Goal: Task Accomplishment & Management: Use online tool/utility

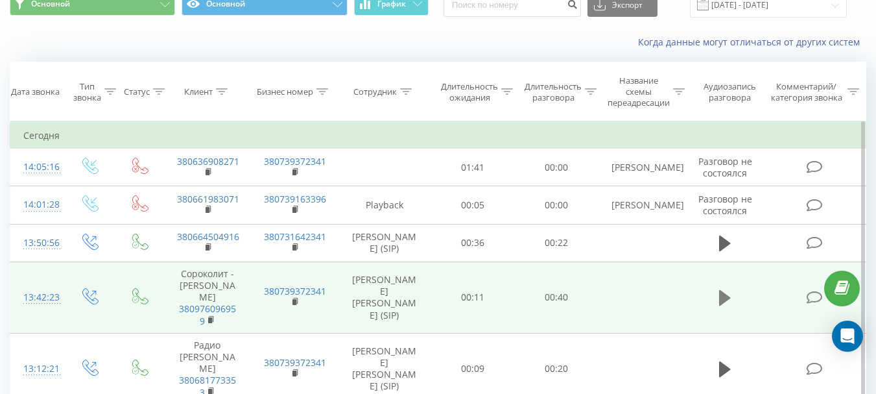
click at [721, 291] on icon at bounding box center [725, 298] width 12 height 16
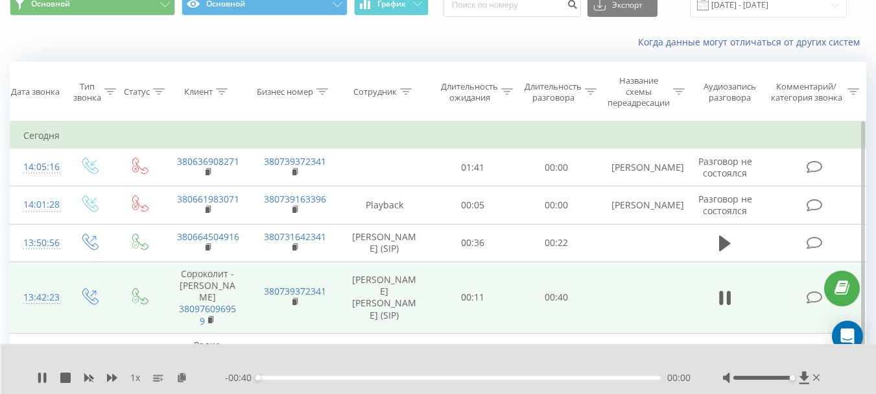
drag, startPoint x: 764, startPoint y: 378, endPoint x: 886, endPoint y: 367, distance: 122.4
click at [876, 337] on html "atpost.net.ua Проекты atpost.net.ua Дашборд Центр обращений Журнал звонков Журн…" at bounding box center [438, 141] width 876 height 394
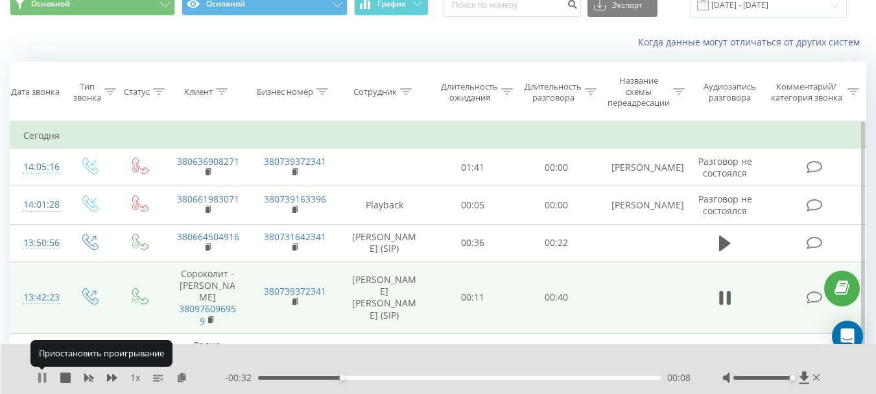
click at [43, 375] on icon at bounding box center [42, 377] width 10 height 10
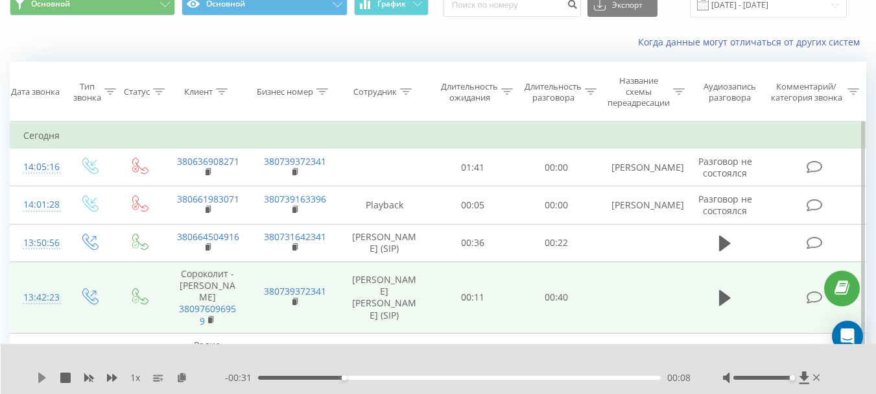
click at [41, 377] on icon at bounding box center [42, 377] width 8 height 10
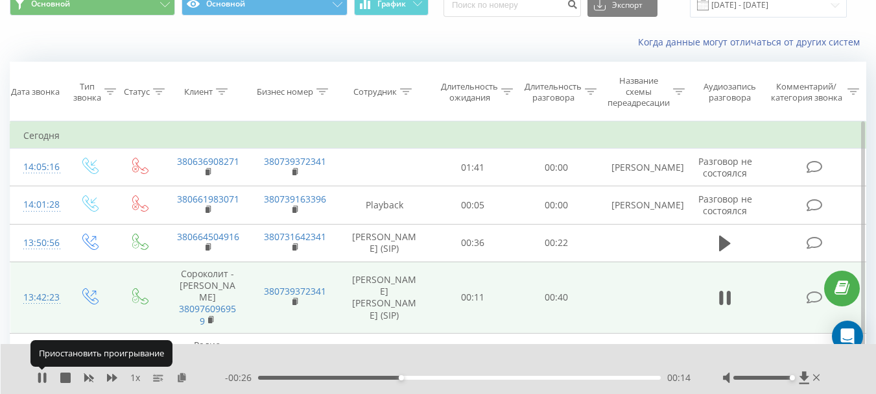
click at [41, 377] on icon at bounding box center [39, 377] width 3 height 10
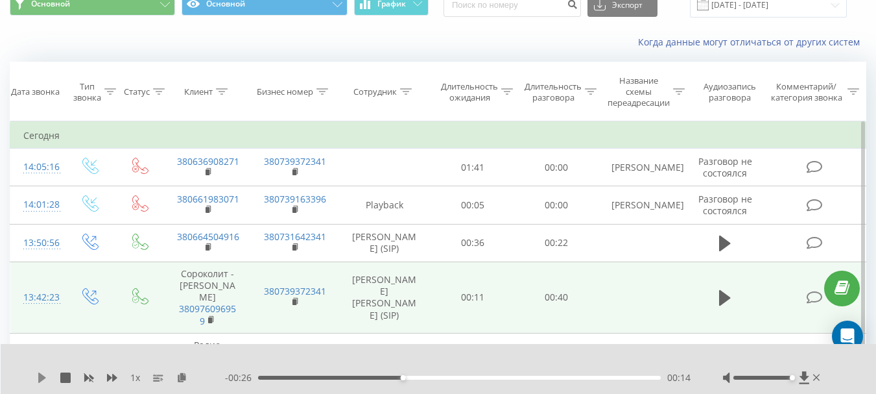
click at [41, 379] on icon at bounding box center [42, 377] width 8 height 10
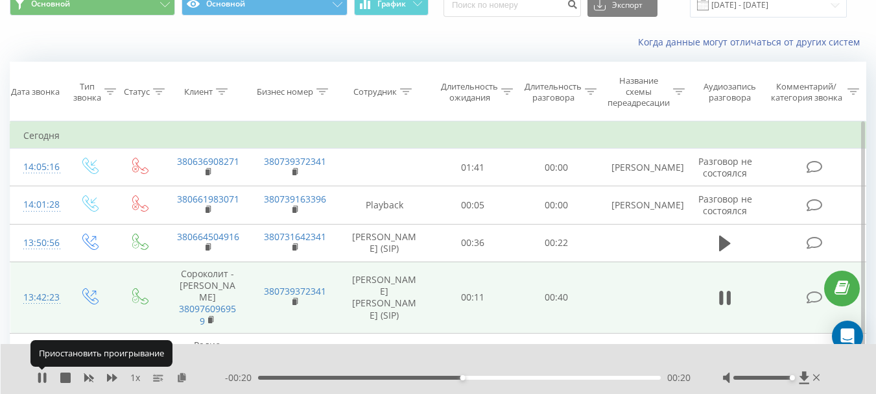
click at [41, 379] on icon at bounding box center [39, 377] width 3 height 10
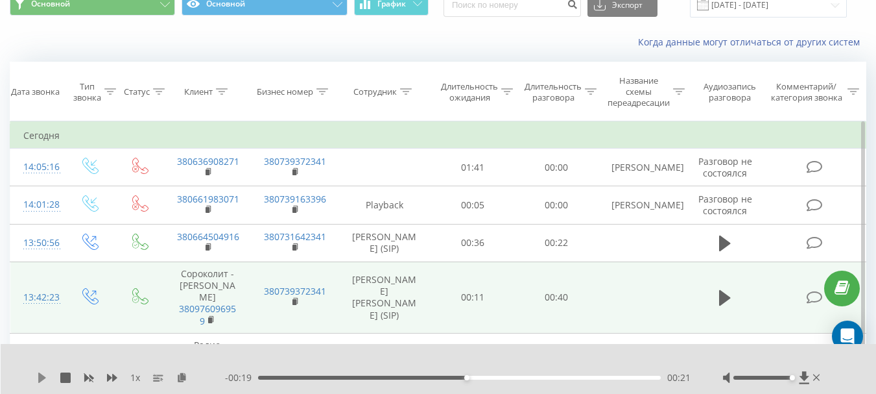
click at [40, 374] on icon at bounding box center [42, 377] width 8 height 10
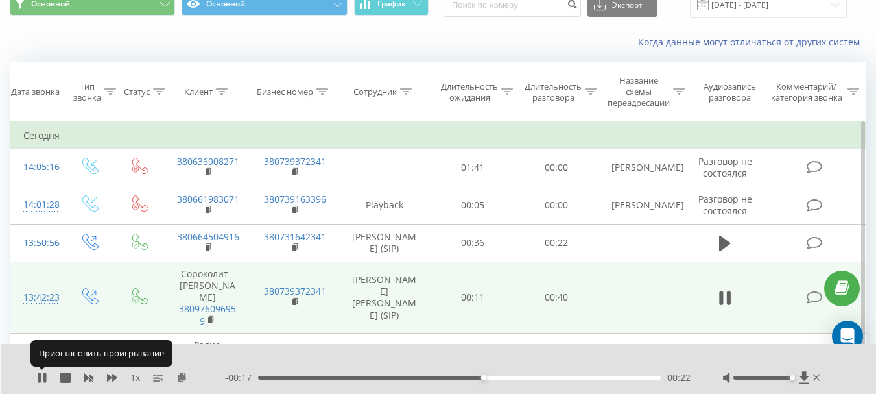
click at [40, 374] on icon at bounding box center [39, 377] width 3 height 10
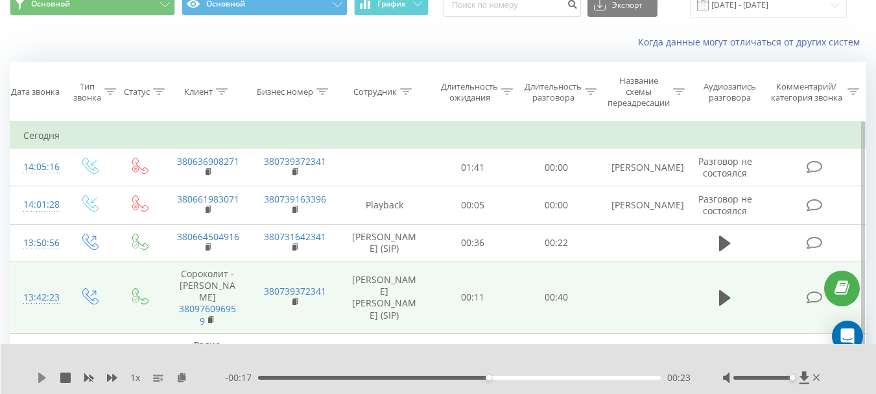
click at [40, 378] on icon at bounding box center [42, 377] width 8 height 10
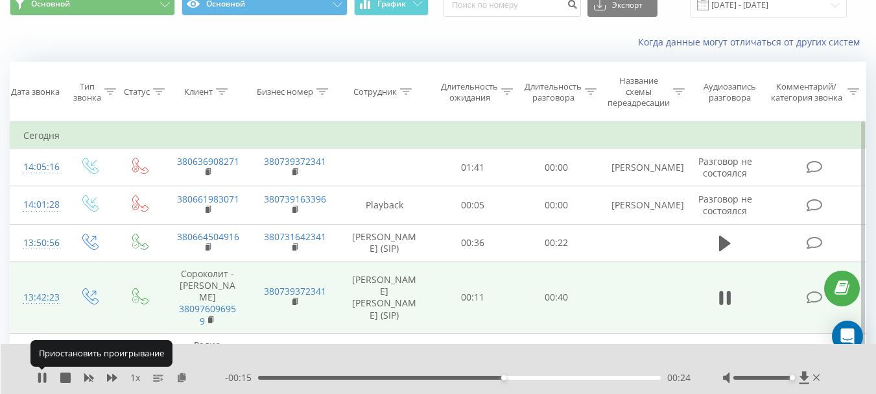
click at [40, 378] on icon at bounding box center [39, 377] width 3 height 10
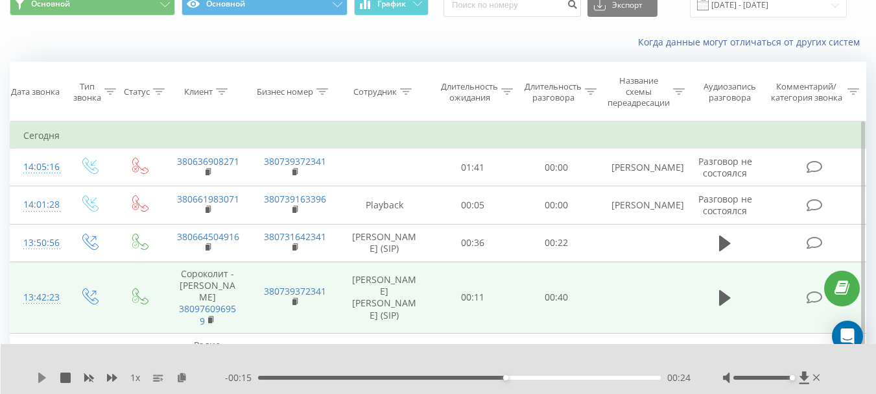
click at [42, 379] on icon at bounding box center [42, 377] width 8 height 10
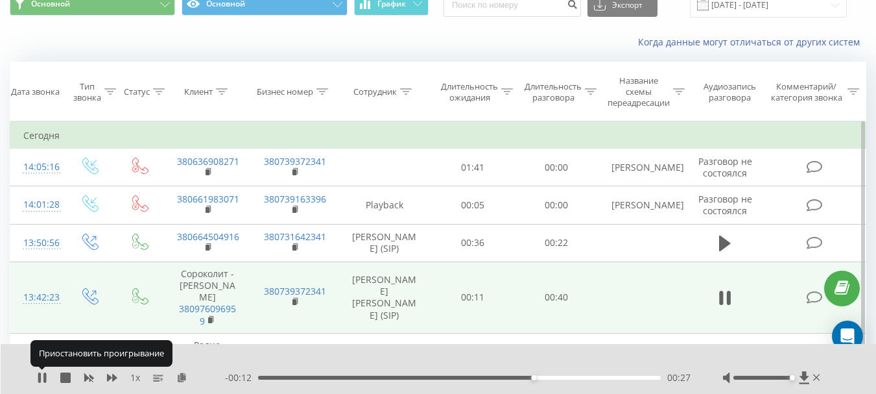
click at [42, 379] on icon at bounding box center [42, 377] width 10 height 10
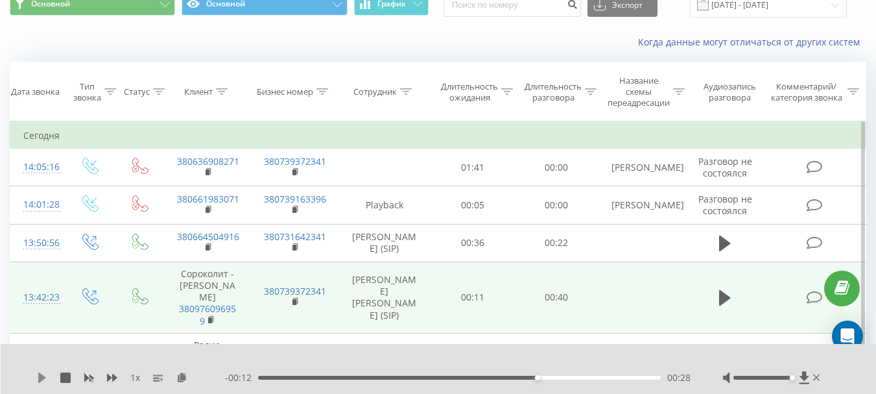
click at [38, 374] on icon at bounding box center [42, 377] width 10 height 10
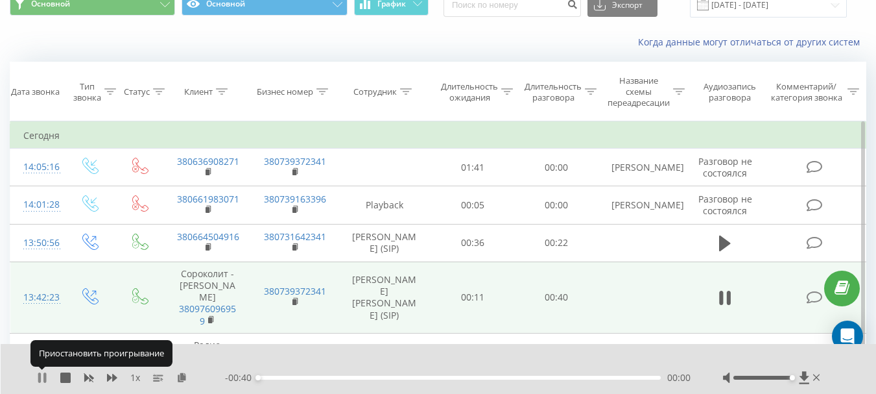
click at [38, 372] on icon at bounding box center [42, 377] width 10 height 10
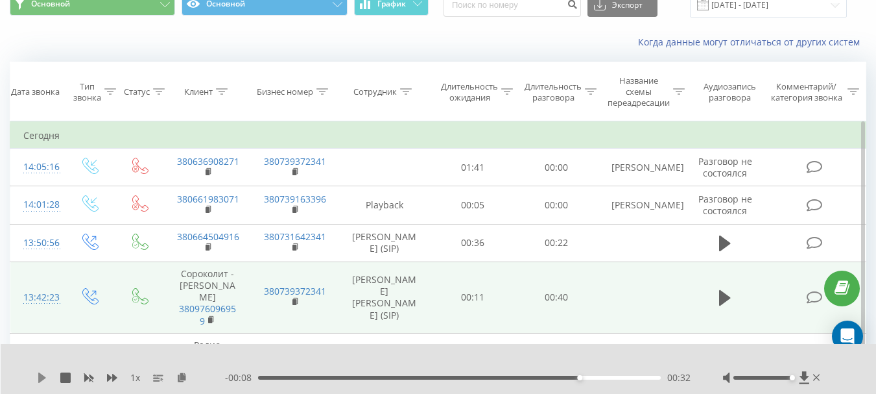
click at [40, 374] on icon at bounding box center [42, 377] width 8 height 10
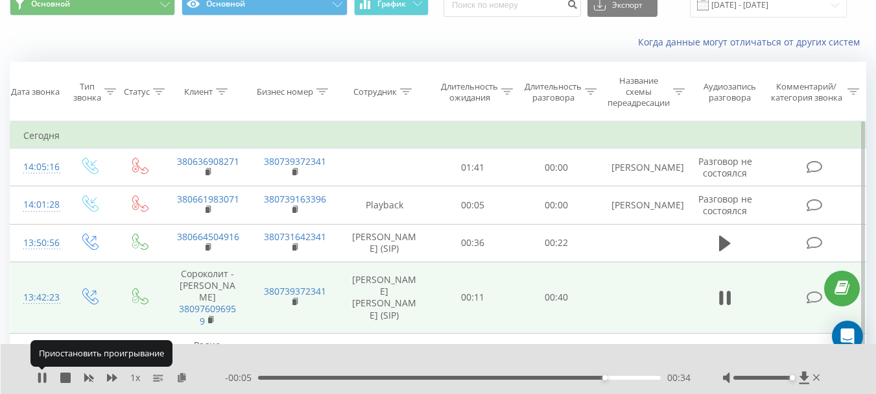
click at [40, 374] on icon at bounding box center [39, 377] width 3 height 10
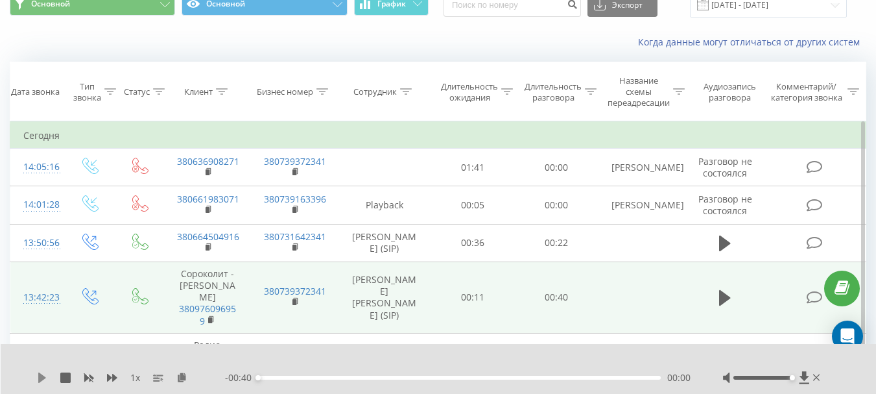
click at [40, 376] on icon at bounding box center [42, 377] width 8 height 10
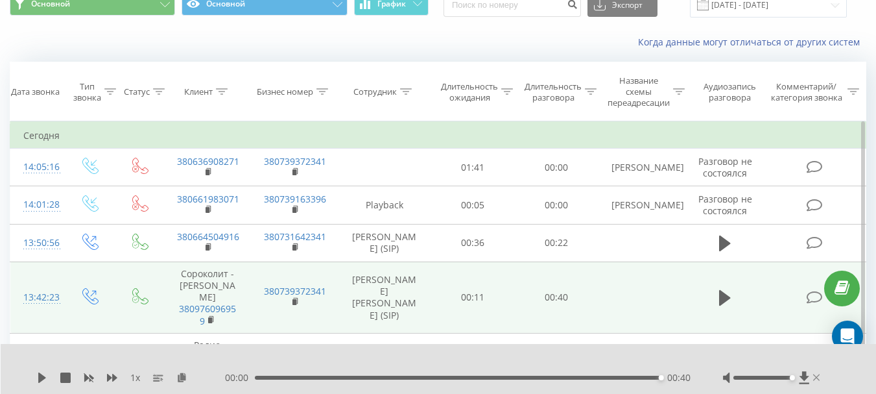
click at [814, 376] on icon at bounding box center [817, 377] width 7 height 10
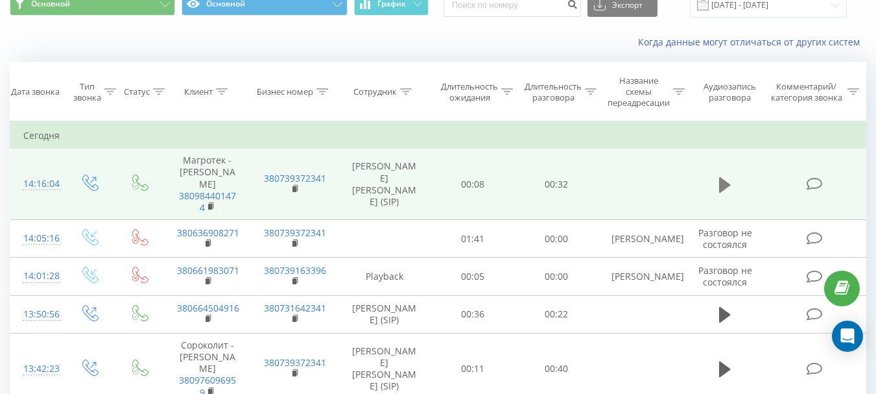
click at [723, 176] on icon at bounding box center [725, 184] width 12 height 16
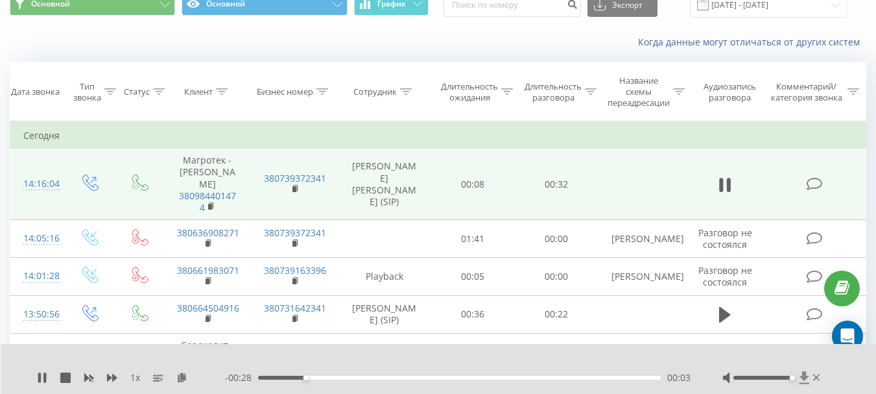
drag, startPoint x: 763, startPoint y: 378, endPoint x: 808, endPoint y: 378, distance: 45.4
click at [808, 378] on div at bounding box center [773, 377] width 100 height 13
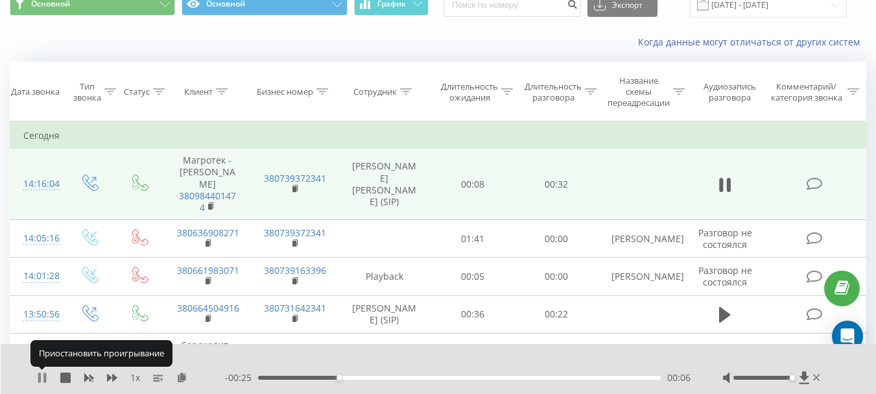
click at [41, 372] on icon at bounding box center [42, 377] width 10 height 10
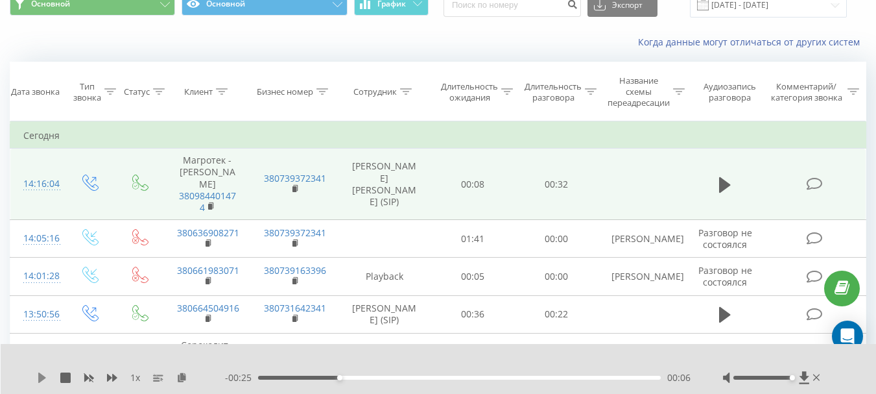
click at [43, 379] on icon at bounding box center [42, 377] width 8 height 10
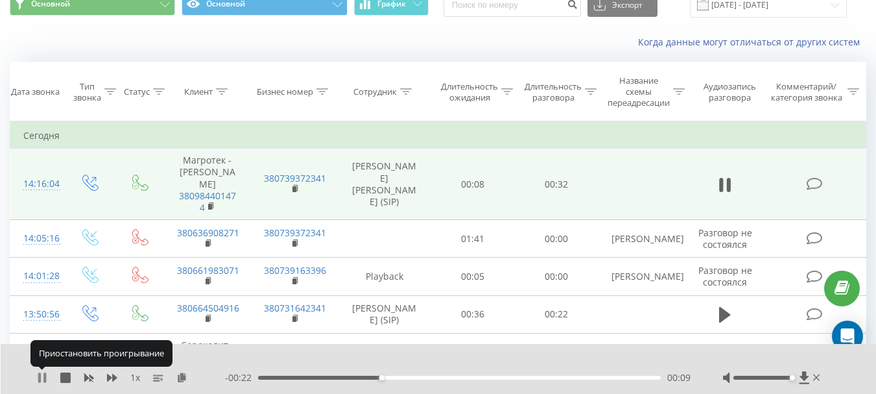
click at [43, 378] on icon at bounding box center [42, 377] width 10 height 10
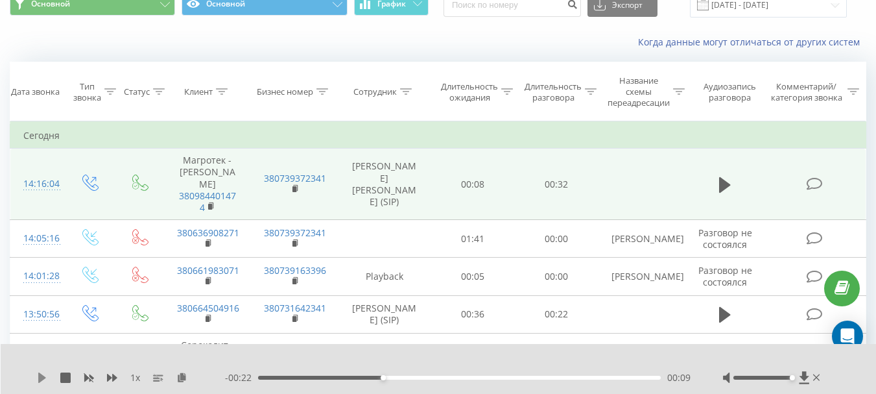
click at [40, 378] on icon at bounding box center [42, 377] width 8 height 10
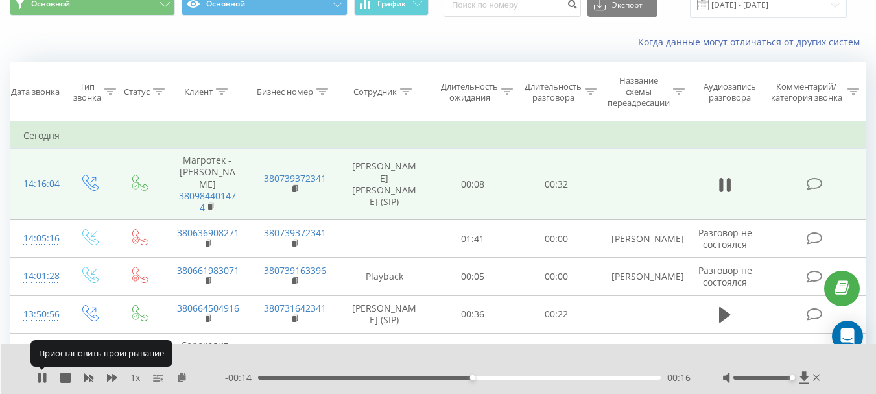
click at [40, 378] on icon at bounding box center [39, 377] width 3 height 10
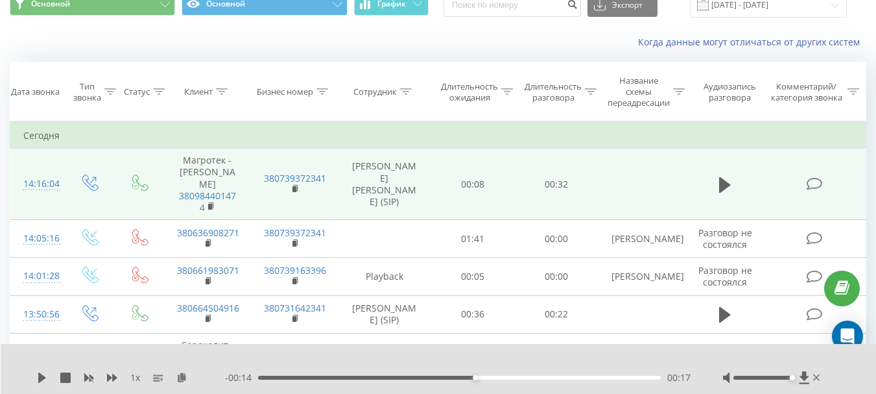
click at [43, 379] on icon at bounding box center [42, 377] width 8 height 10
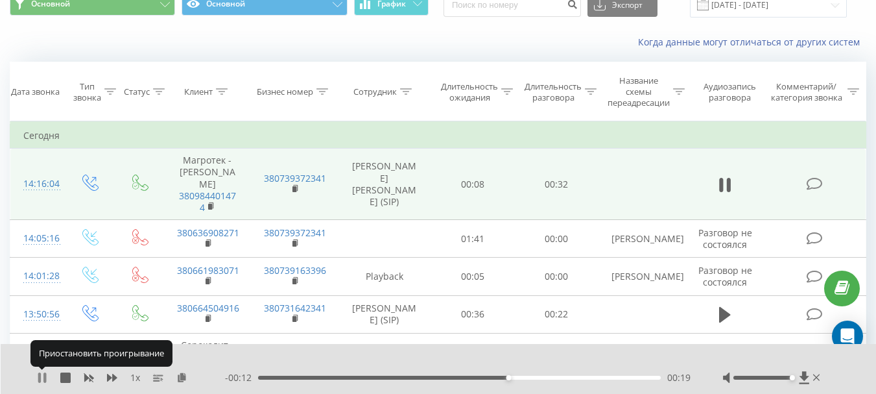
click at [42, 377] on icon at bounding box center [42, 377] width 10 height 10
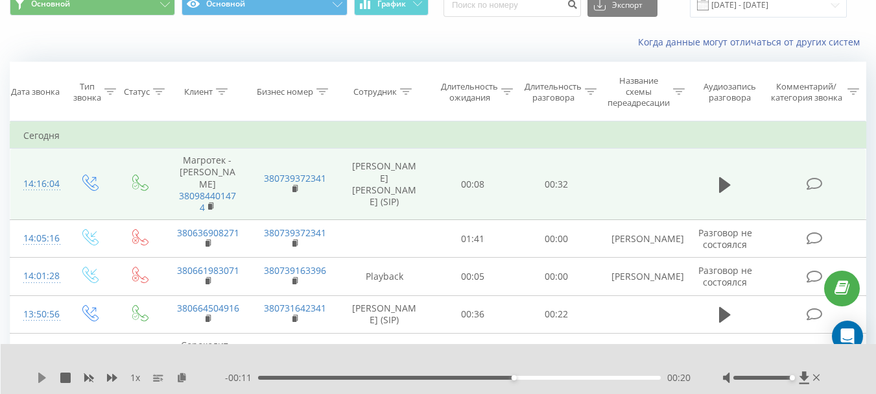
click at [40, 378] on icon at bounding box center [42, 377] width 8 height 10
click at [514, 375] on div "- 00:09 00:22 00:22" at bounding box center [458, 377] width 466 height 13
click at [511, 378] on div "00:19" at bounding box center [459, 378] width 403 height 4
click at [43, 378] on icon at bounding box center [42, 377] width 10 height 10
click at [43, 376] on icon at bounding box center [42, 377] width 8 height 10
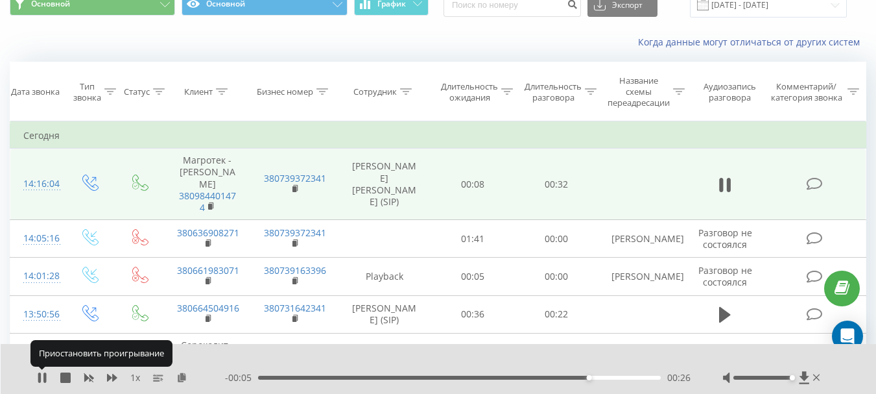
click at [43, 376] on icon at bounding box center [42, 377] width 10 height 10
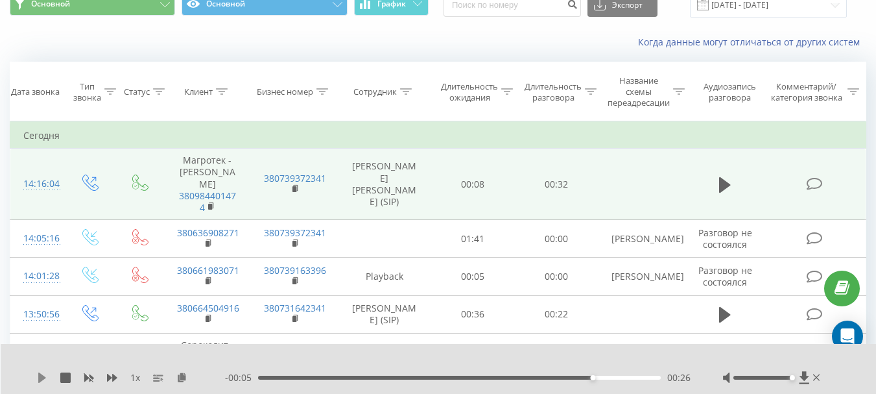
click at [43, 376] on icon at bounding box center [42, 377] width 8 height 10
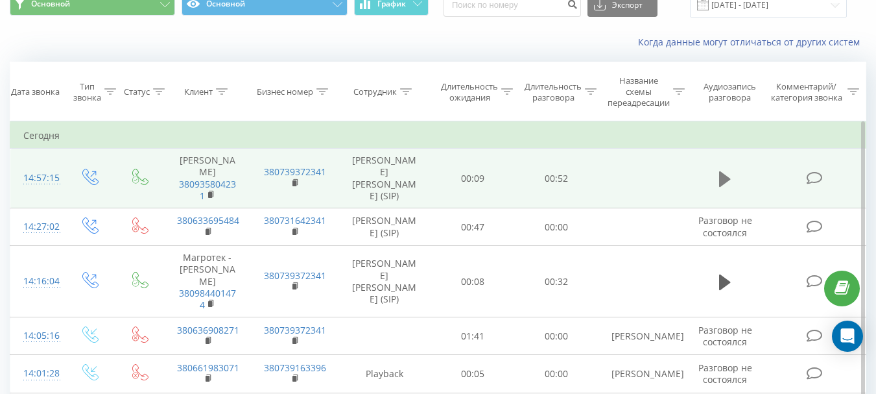
click at [721, 175] on icon at bounding box center [725, 179] width 12 height 16
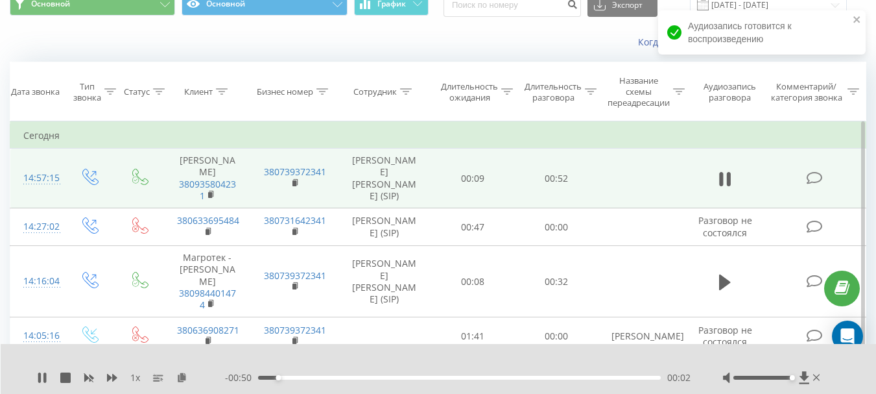
drag, startPoint x: 764, startPoint y: 378, endPoint x: 838, endPoint y: 372, distance: 74.8
click at [838, 372] on div "1 x - 00:50 00:02 00:02" at bounding box center [439, 369] width 876 height 50
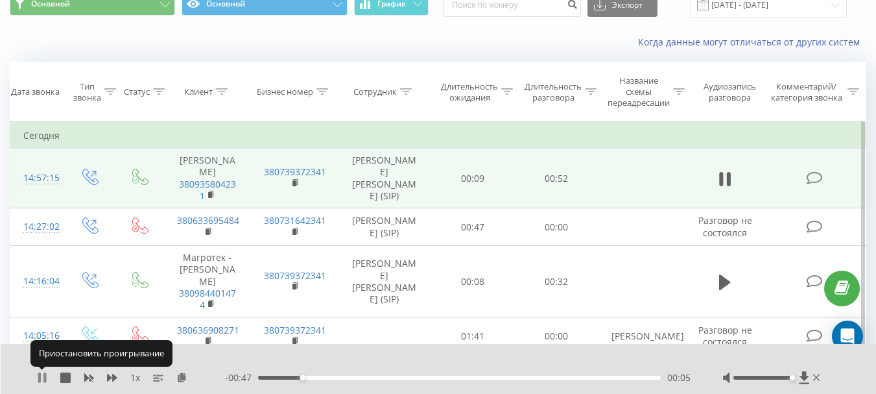
click at [43, 374] on icon at bounding box center [42, 377] width 10 height 10
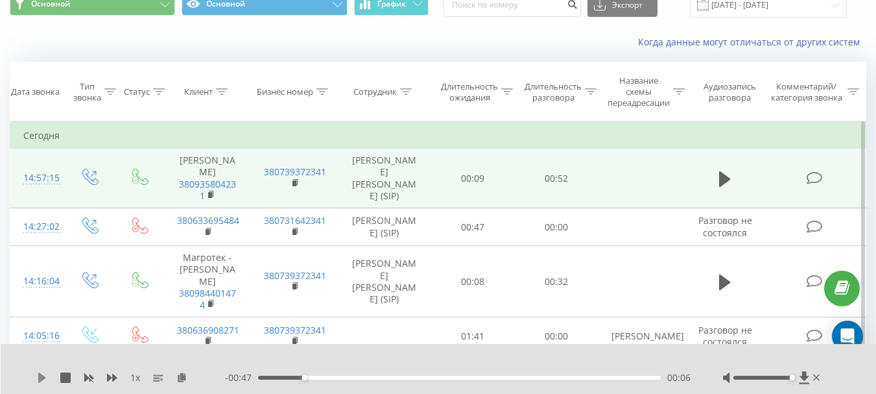
click at [41, 374] on icon at bounding box center [42, 377] width 8 height 10
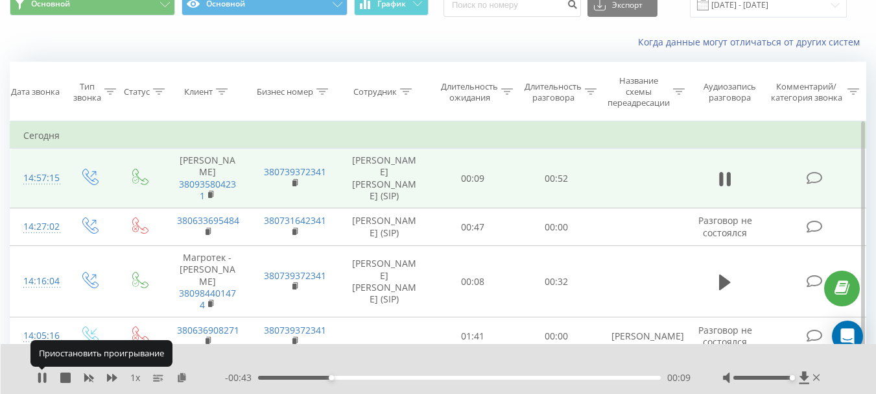
click at [41, 374] on icon at bounding box center [39, 377] width 3 height 10
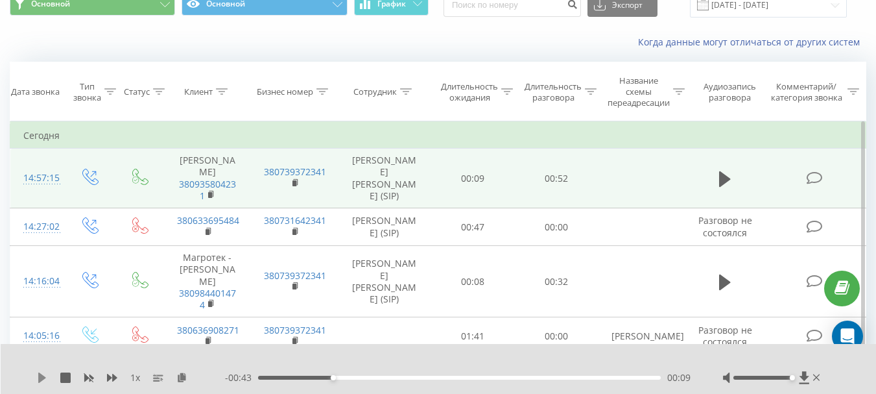
click at [40, 376] on icon at bounding box center [42, 377] width 8 height 10
click at [815, 376] on icon at bounding box center [817, 377] width 7 height 6
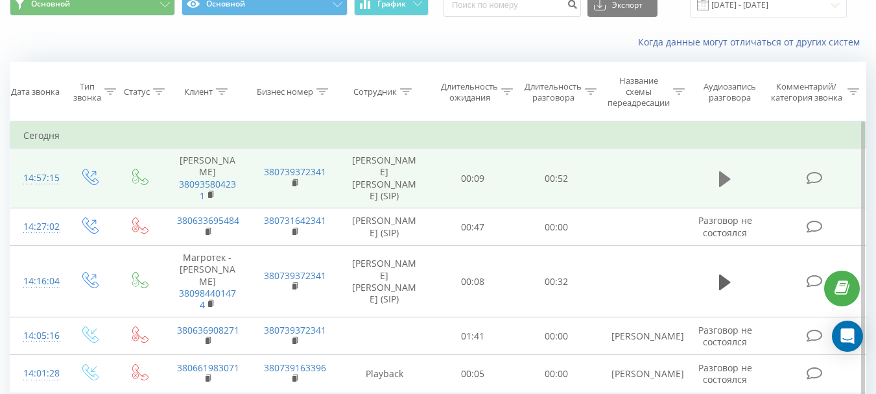
click at [723, 184] on icon at bounding box center [725, 179] width 12 height 16
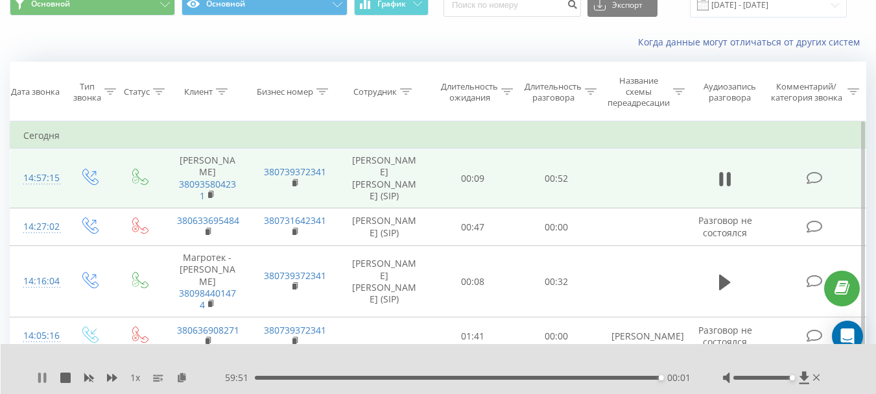
click at [41, 374] on icon at bounding box center [39, 377] width 3 height 10
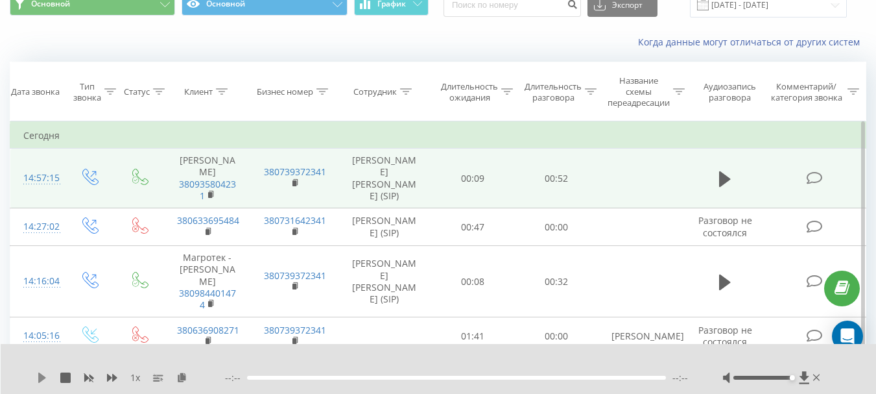
click at [43, 374] on icon at bounding box center [42, 377] width 10 height 10
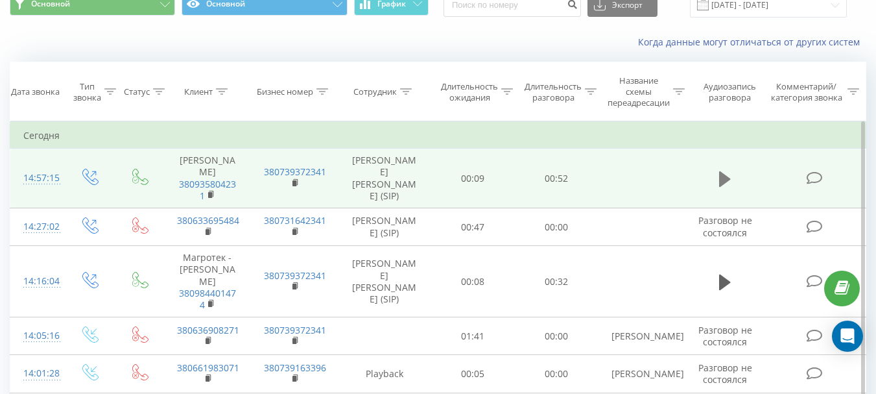
click at [721, 183] on icon at bounding box center [725, 179] width 12 height 16
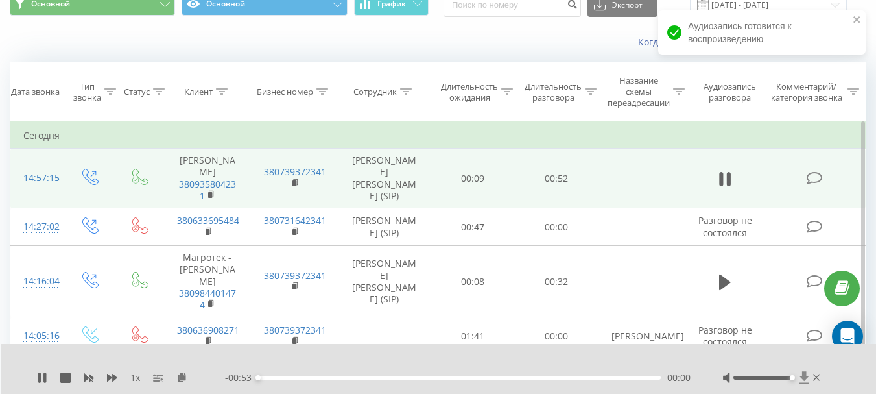
drag, startPoint x: 762, startPoint y: 376, endPoint x: 802, endPoint y: 374, distance: 39.6
click at [802, 374] on div at bounding box center [773, 377] width 100 height 13
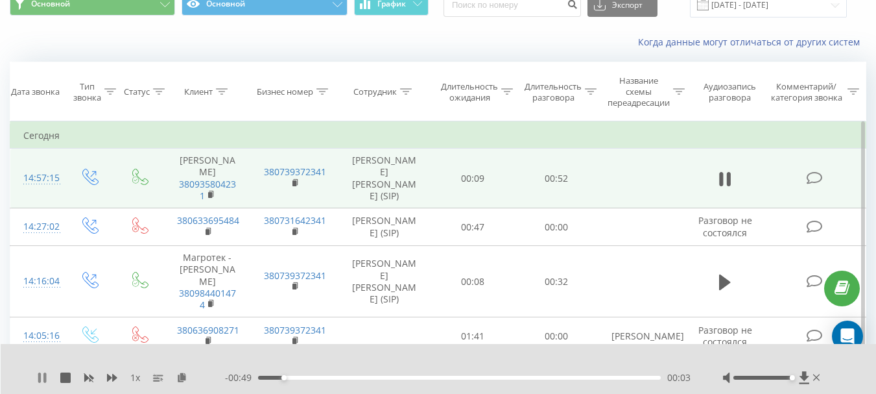
click at [37, 375] on icon at bounding box center [42, 377] width 10 height 10
click at [40, 371] on div "1 x" at bounding box center [131, 377] width 188 height 13
click at [41, 373] on icon at bounding box center [42, 377] width 10 height 10
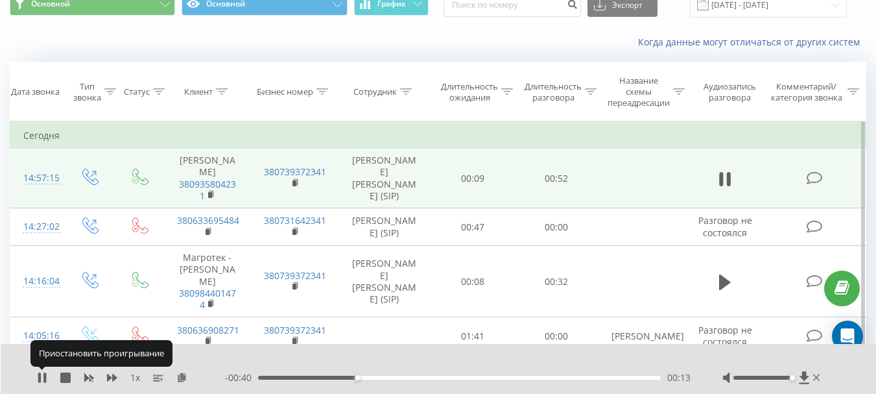
click at [41, 373] on icon at bounding box center [42, 377] width 10 height 10
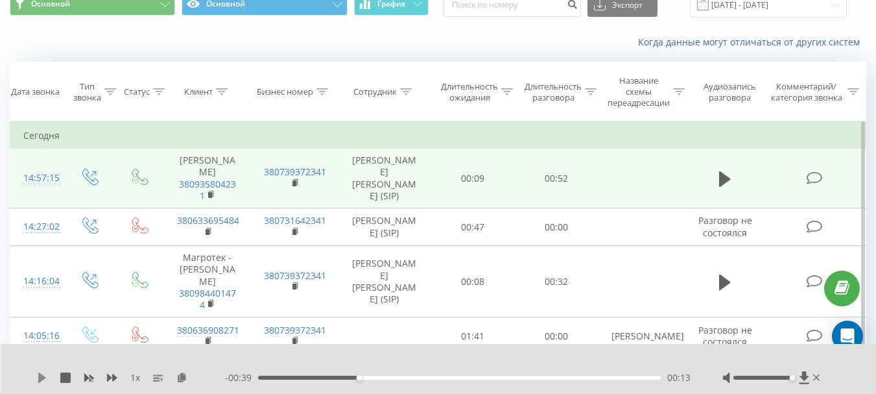
click at [40, 375] on icon at bounding box center [42, 377] width 8 height 10
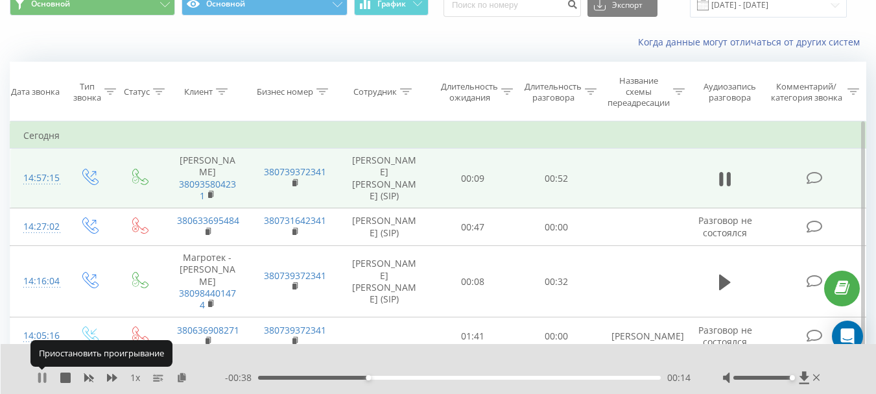
click at [40, 374] on icon at bounding box center [39, 377] width 3 height 10
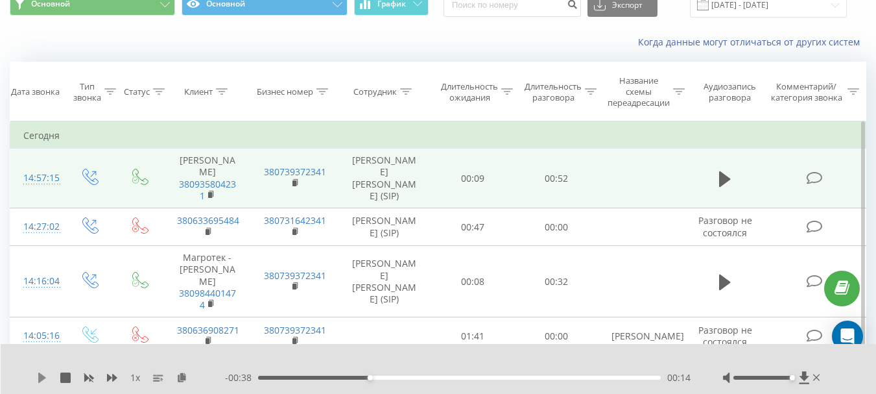
click at [39, 377] on icon at bounding box center [42, 377] width 8 height 10
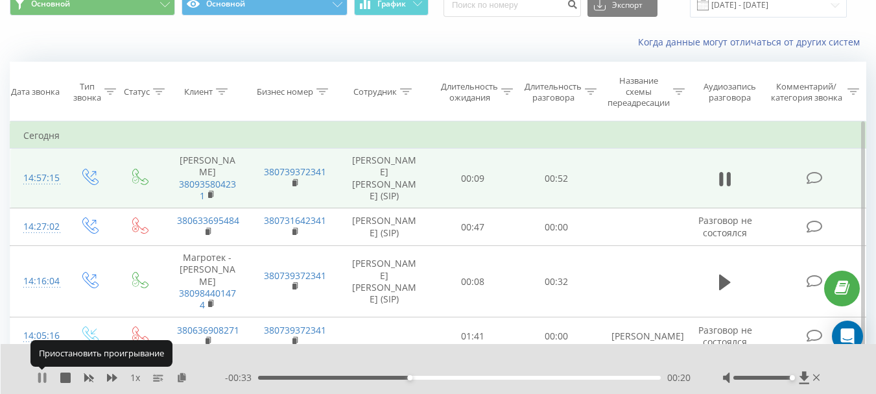
click at [39, 376] on icon at bounding box center [39, 377] width 3 height 10
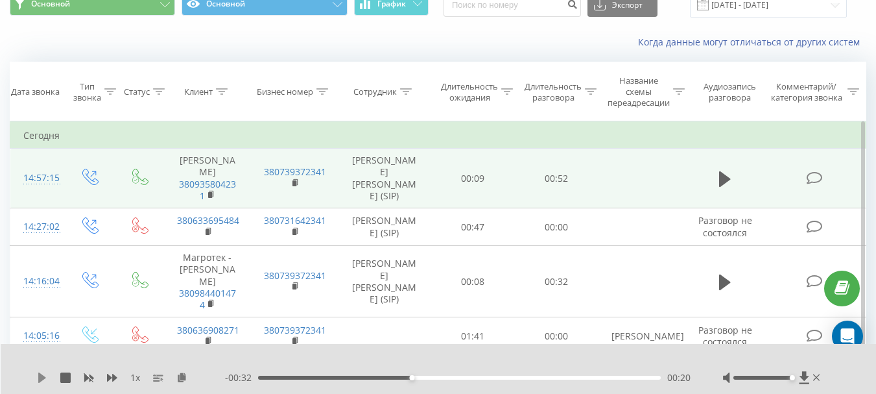
click at [43, 376] on icon at bounding box center [42, 377] width 8 height 10
click at [404, 376] on div "00:19" at bounding box center [459, 378] width 403 height 4
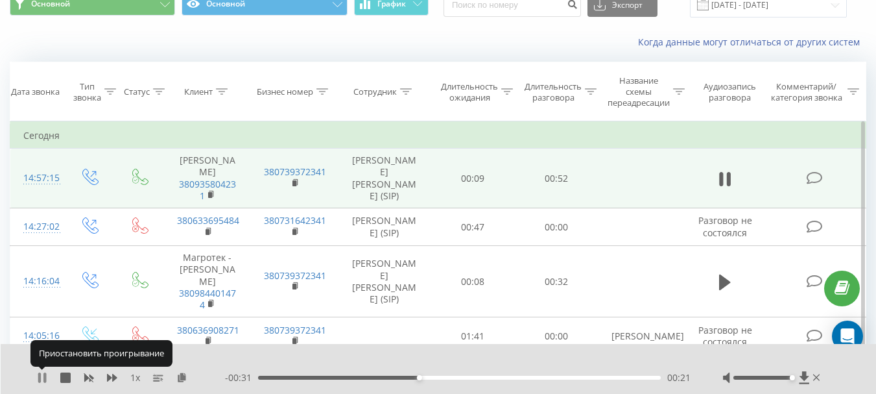
click at [43, 376] on icon at bounding box center [42, 377] width 10 height 10
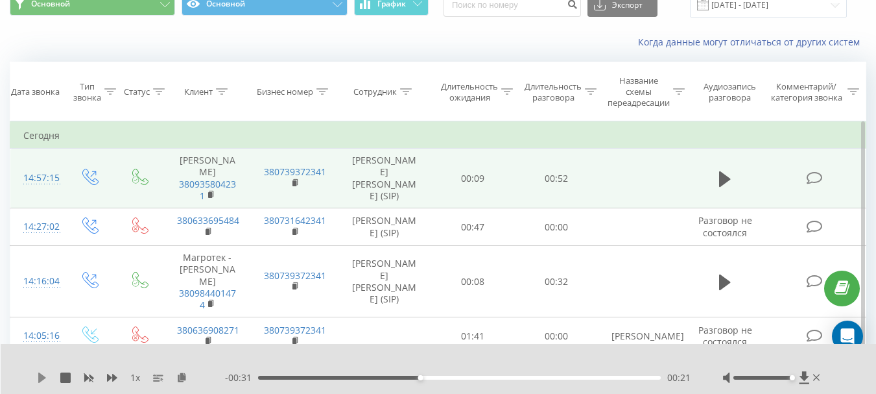
click at [40, 377] on icon at bounding box center [42, 377] width 8 height 10
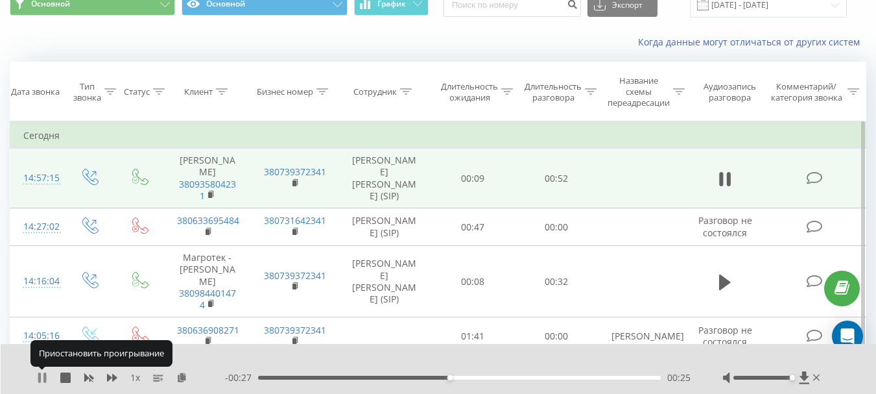
click at [40, 376] on icon at bounding box center [39, 377] width 3 height 10
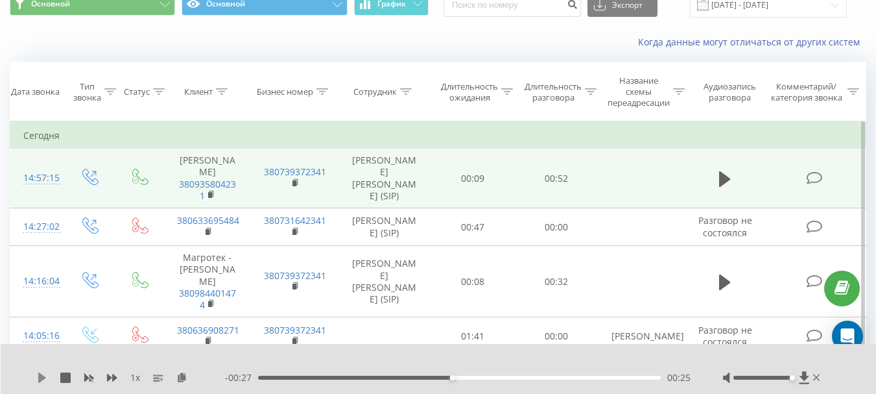
click at [45, 376] on icon at bounding box center [42, 377] width 10 height 10
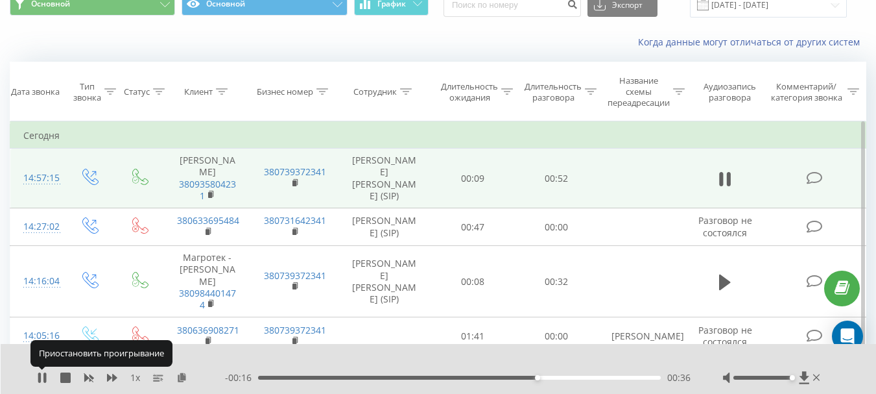
click at [45, 376] on icon at bounding box center [44, 377] width 3 height 10
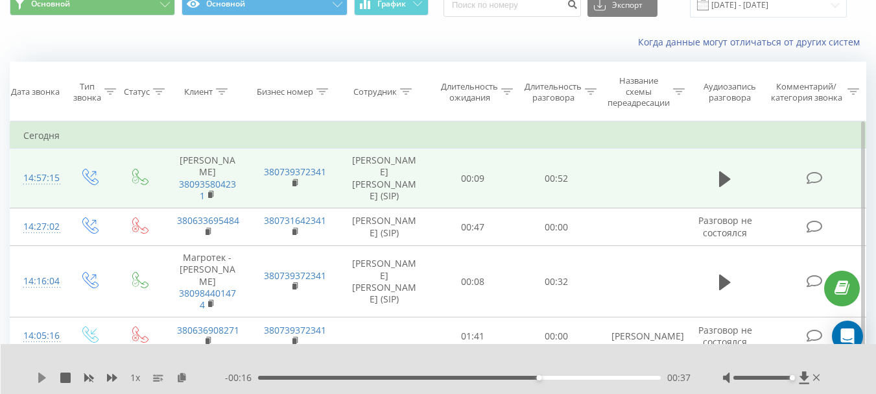
click at [43, 378] on icon at bounding box center [42, 377] width 8 height 10
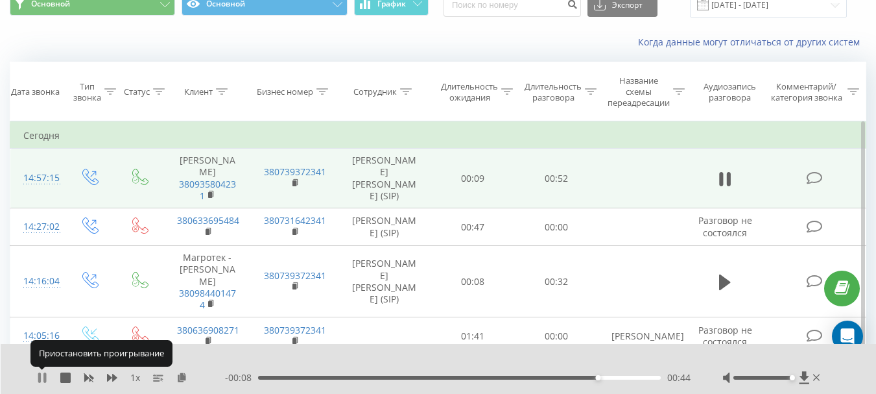
click at [43, 374] on icon at bounding box center [42, 377] width 10 height 10
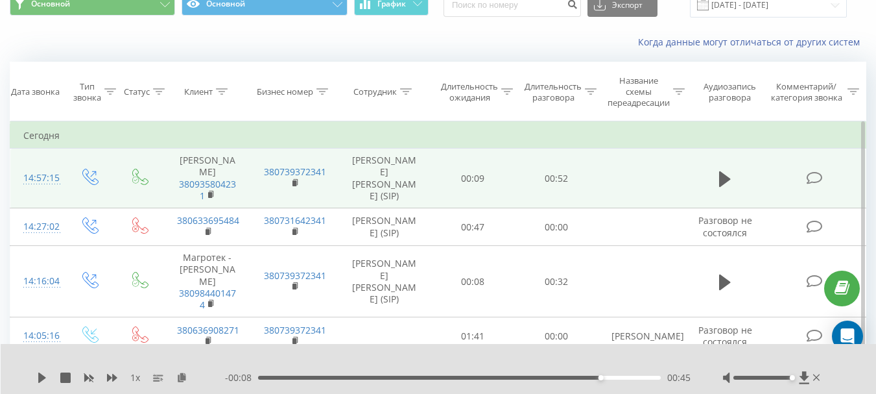
click at [40, 370] on div "1 x - 00:08 00:45 00:45" at bounding box center [439, 369] width 876 height 50
click at [39, 375] on icon at bounding box center [42, 377] width 8 height 10
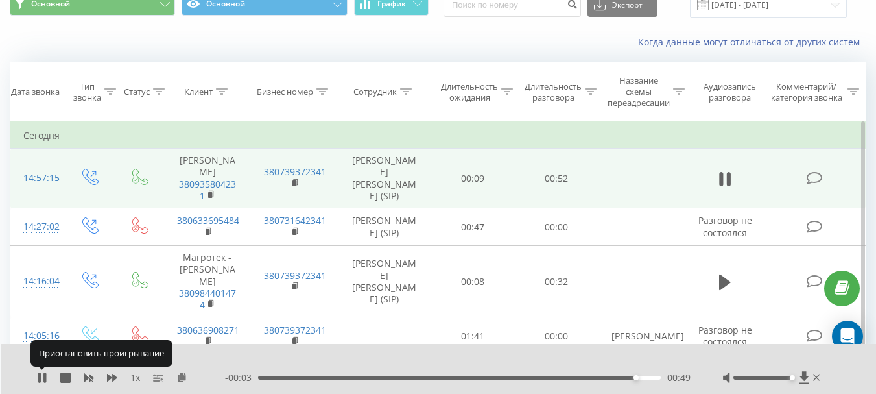
click at [39, 375] on icon at bounding box center [39, 377] width 3 height 10
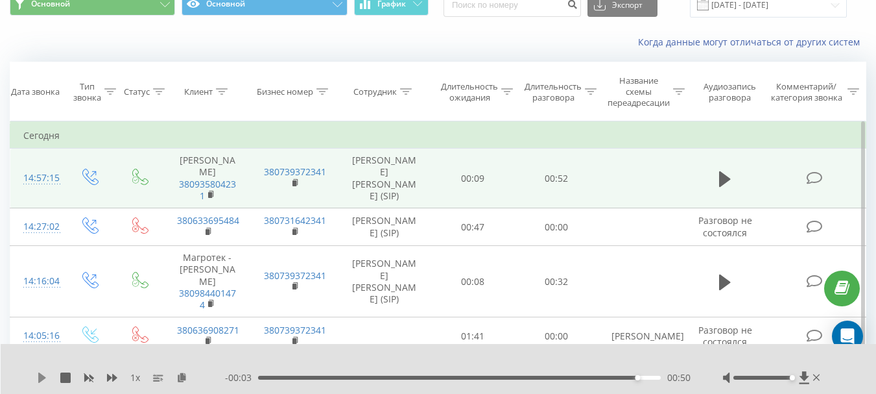
click at [42, 375] on icon at bounding box center [42, 377] width 8 height 10
click at [819, 380] on icon at bounding box center [817, 377] width 7 height 6
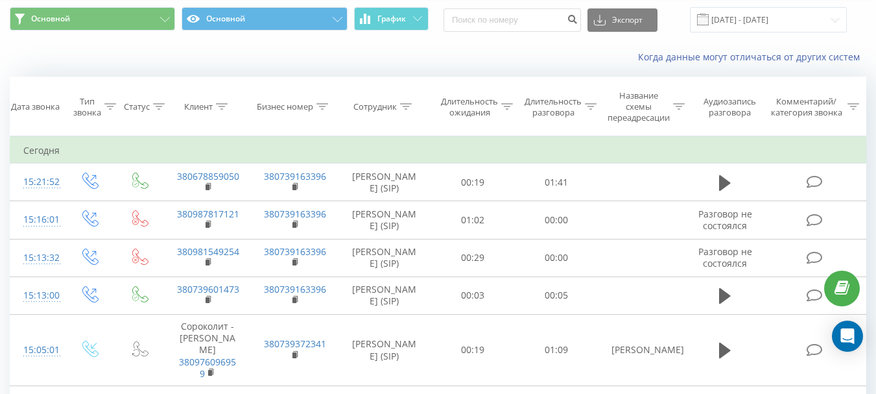
scroll to position [56, 0]
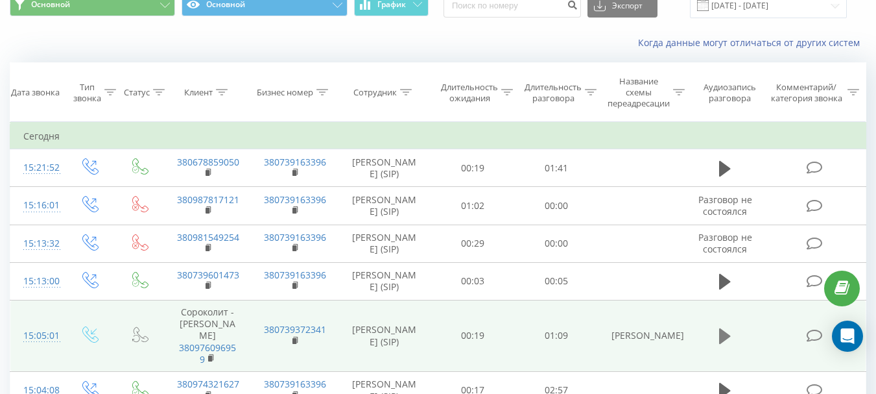
click at [722, 328] on icon at bounding box center [725, 336] width 12 height 16
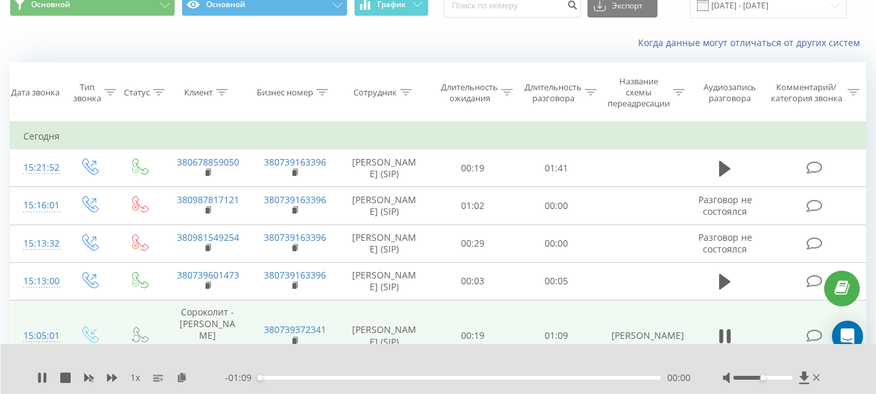
click at [762, 374] on div at bounding box center [773, 377] width 100 height 13
drag, startPoint x: 762, startPoint y: 378, endPoint x: 882, endPoint y: 374, distance: 120.1
click at [876, 338] on html "[DOMAIN_NAME] Проекты [DOMAIN_NAME] Дашборд Центр обращений Журнал звонков Журн…" at bounding box center [438, 141] width 876 height 394
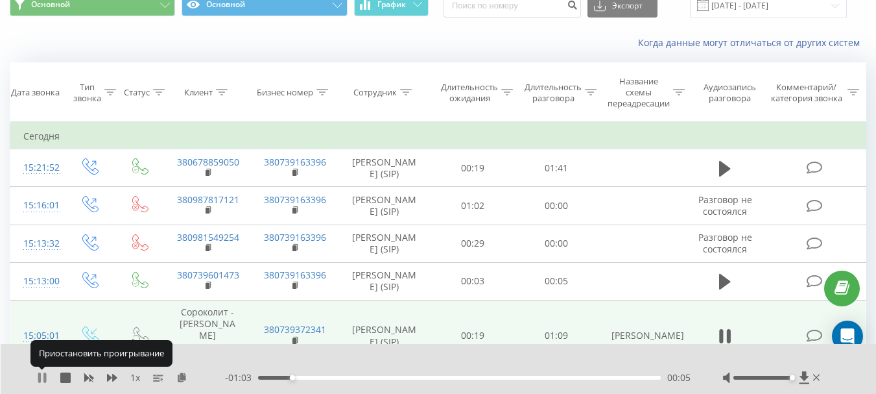
click at [42, 376] on icon at bounding box center [42, 377] width 10 height 10
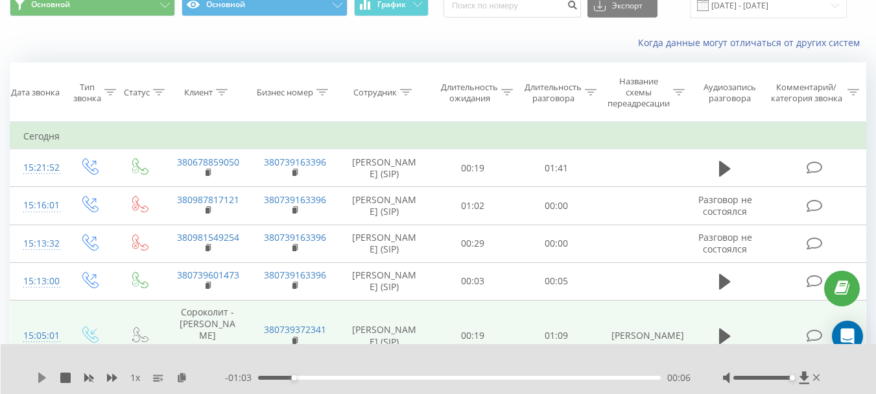
click at [39, 376] on icon at bounding box center [42, 377] width 8 height 10
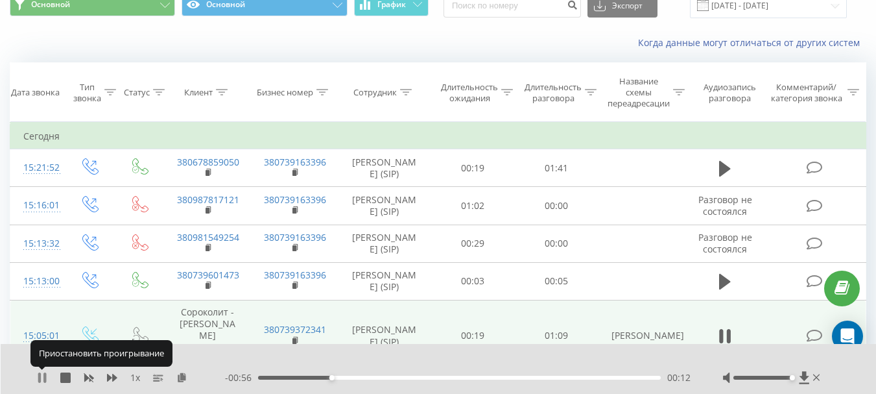
click at [43, 373] on icon at bounding box center [42, 377] width 10 height 10
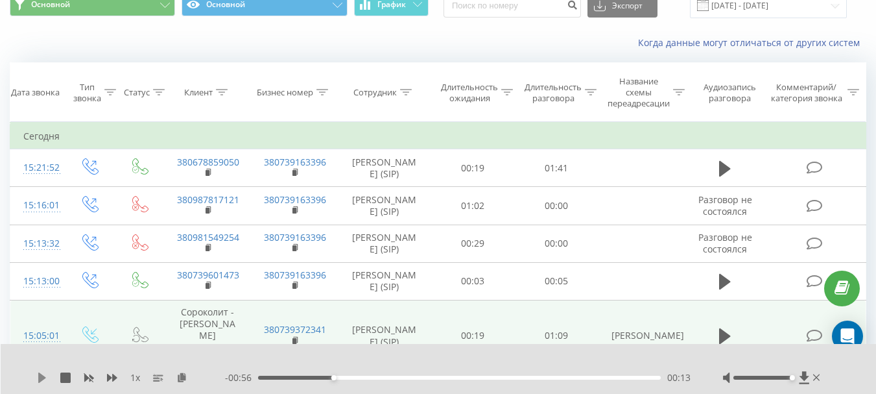
click at [42, 372] on icon at bounding box center [42, 377] width 10 height 10
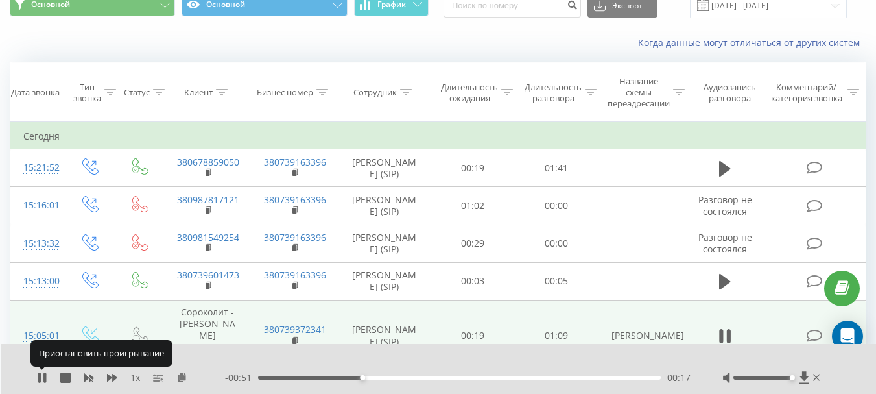
click at [42, 373] on icon at bounding box center [42, 377] width 10 height 10
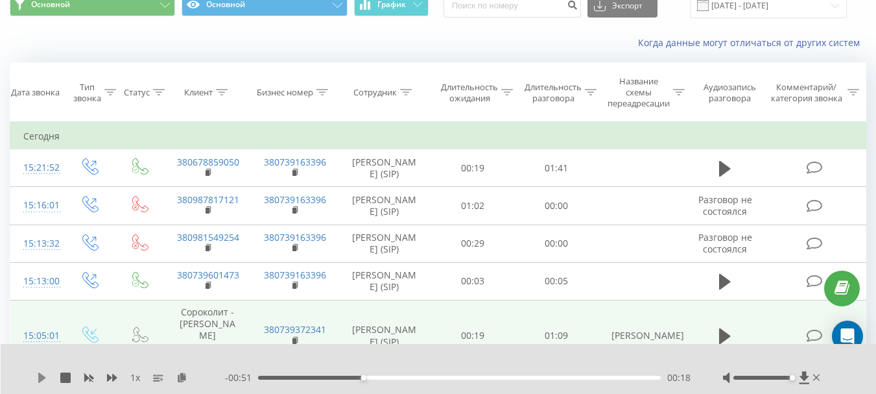
click at [41, 376] on icon at bounding box center [42, 377] width 8 height 10
click at [45, 374] on icon at bounding box center [44, 377] width 3 height 10
click at [43, 376] on icon at bounding box center [42, 377] width 8 height 10
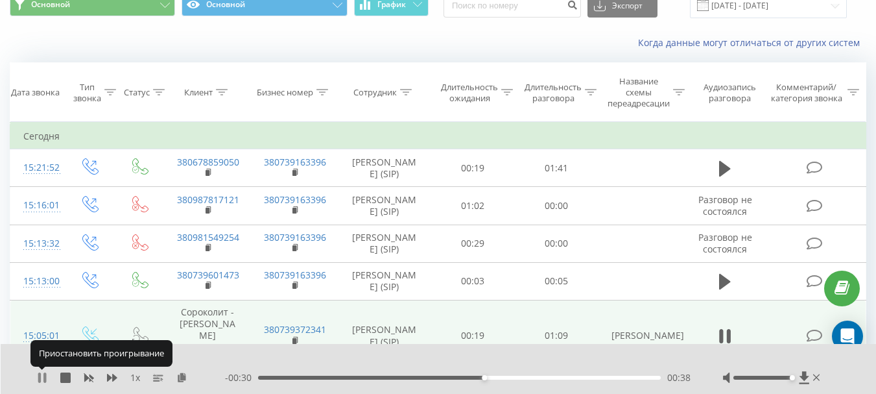
click at [41, 374] on icon at bounding box center [39, 377] width 3 height 10
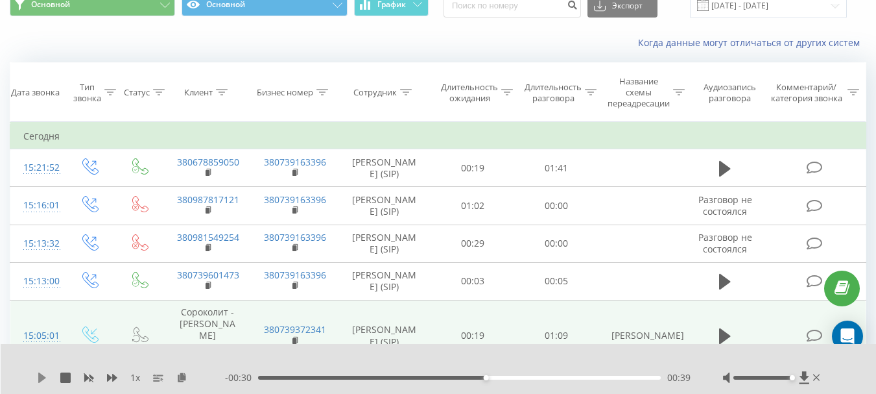
click at [46, 380] on icon at bounding box center [42, 377] width 10 height 10
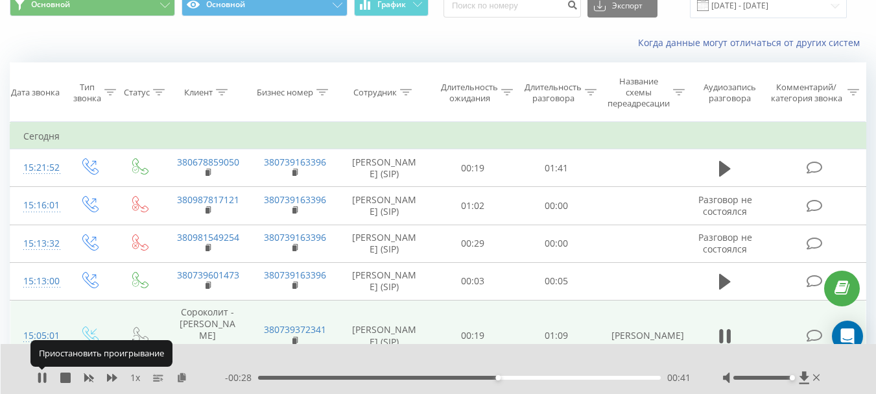
click at [46, 380] on icon at bounding box center [44, 377] width 3 height 10
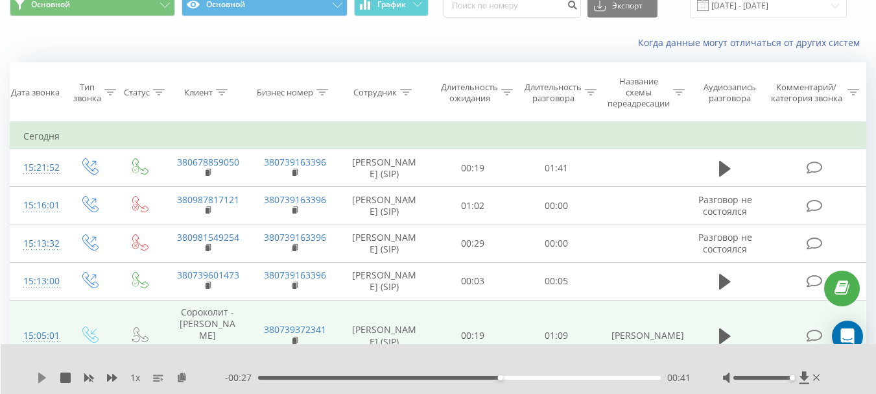
click at [43, 374] on icon at bounding box center [42, 377] width 10 height 10
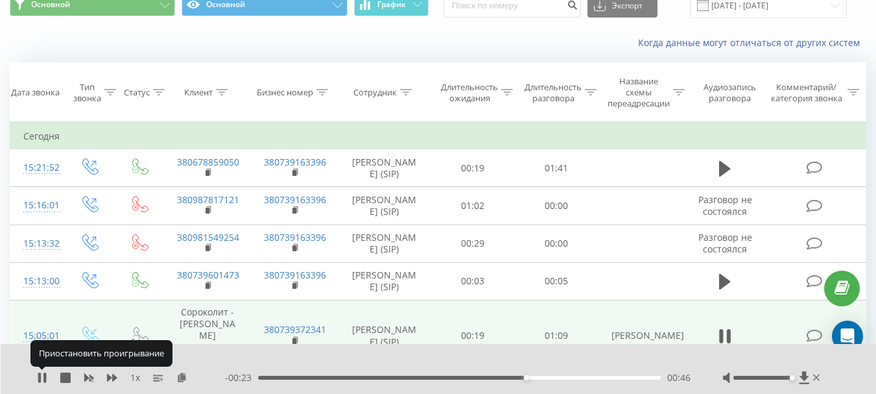
click at [43, 374] on icon at bounding box center [42, 377] width 10 height 10
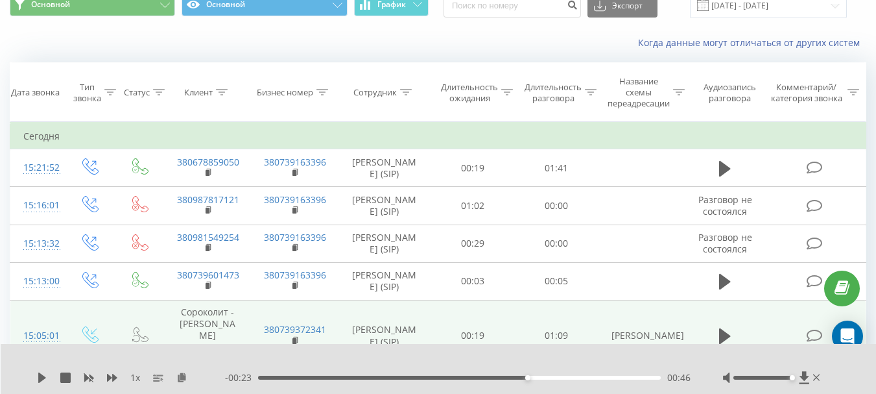
click at [499, 377] on div "00:46" at bounding box center [459, 378] width 403 height 4
click at [43, 377] on icon at bounding box center [42, 377] width 8 height 10
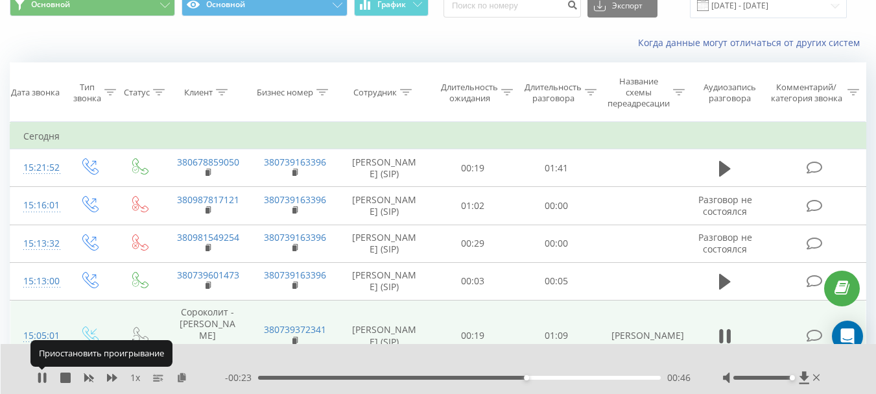
click at [43, 377] on icon at bounding box center [42, 377] width 10 height 10
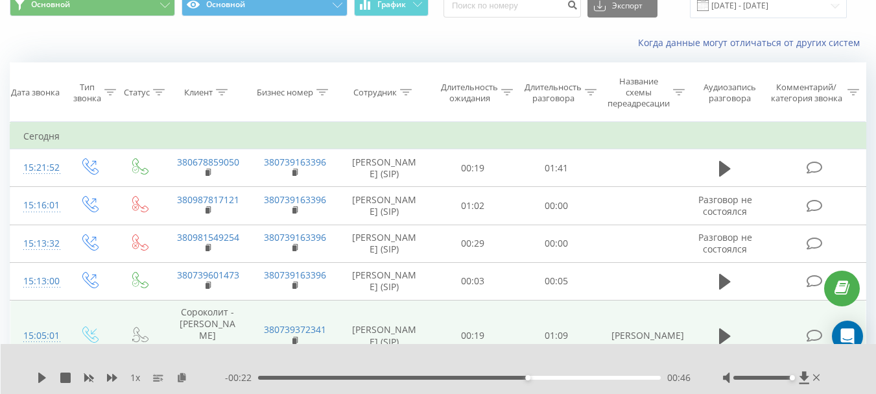
click at [43, 368] on div "1 x - 00:22 00:46 00:46" at bounding box center [439, 369] width 876 height 50
click at [42, 375] on icon at bounding box center [42, 377] width 8 height 10
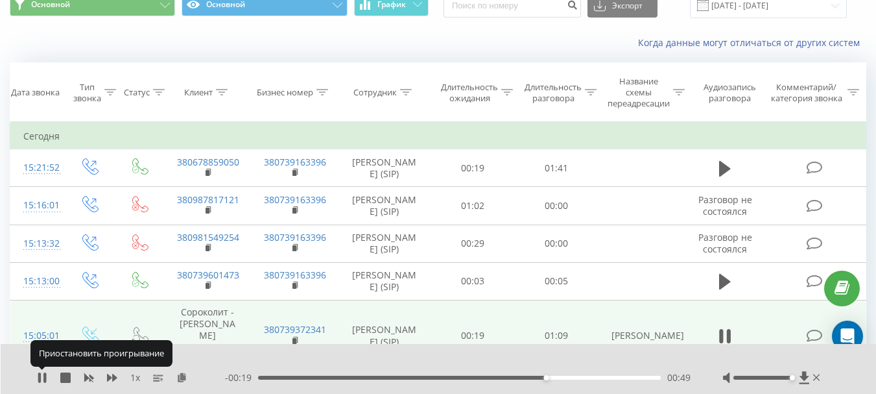
click at [42, 375] on icon at bounding box center [42, 377] width 10 height 10
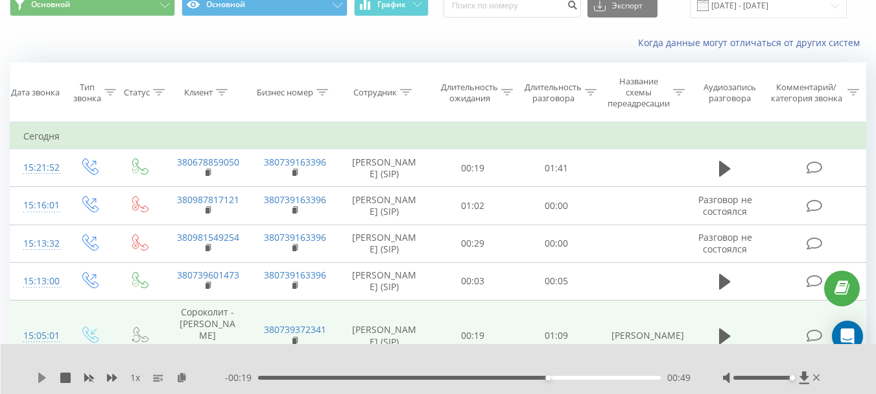
click at [41, 378] on icon at bounding box center [42, 377] width 8 height 10
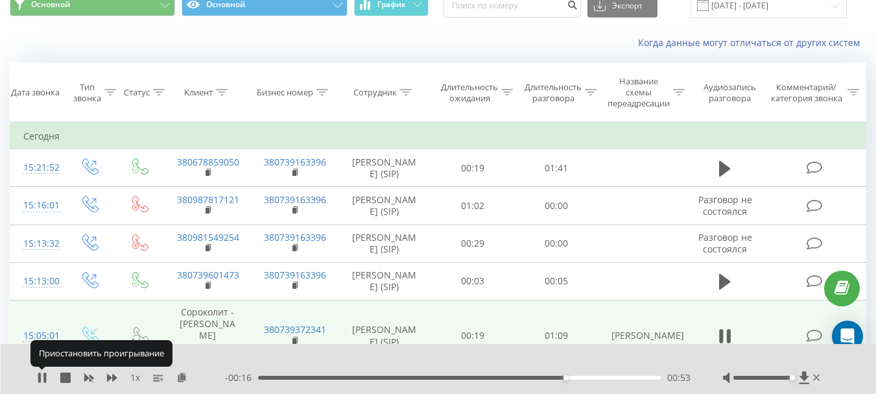
click at [41, 378] on icon at bounding box center [39, 377] width 3 height 10
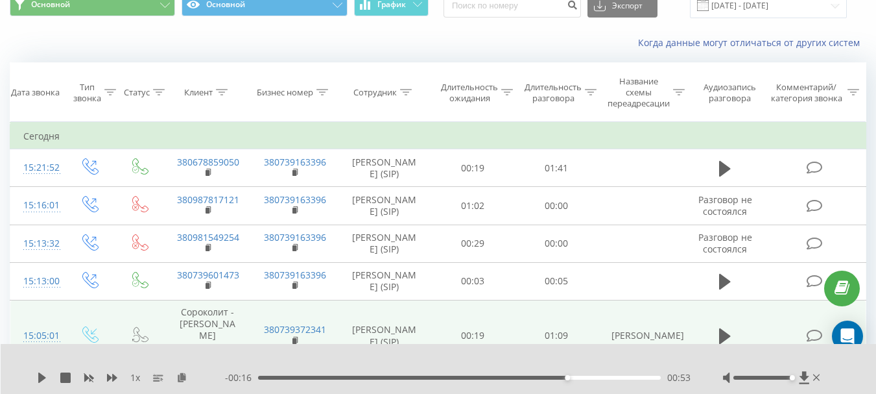
click at [560, 376] on div "00:53" at bounding box center [459, 378] width 403 height 4
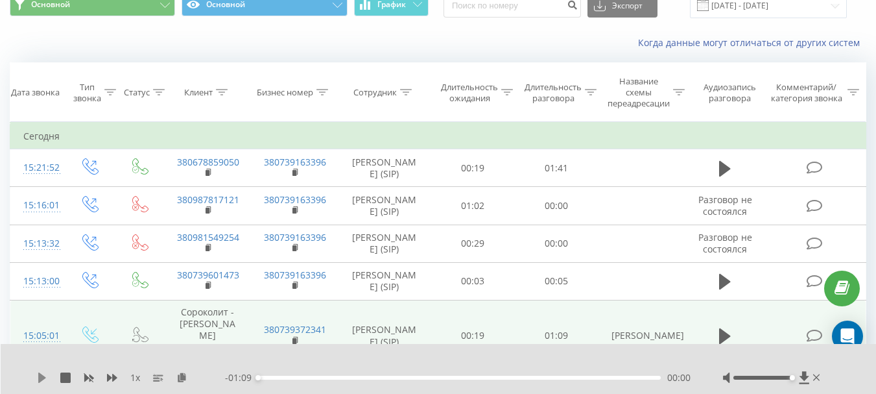
click at [45, 374] on icon at bounding box center [42, 377] width 10 height 10
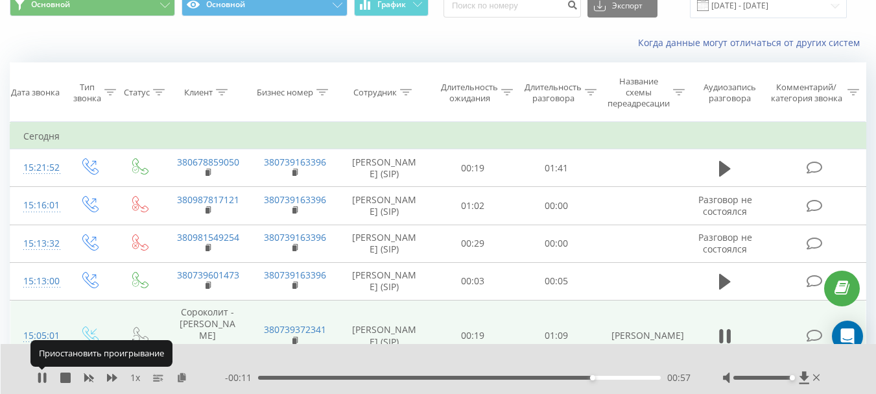
click at [45, 374] on icon at bounding box center [44, 377] width 3 height 10
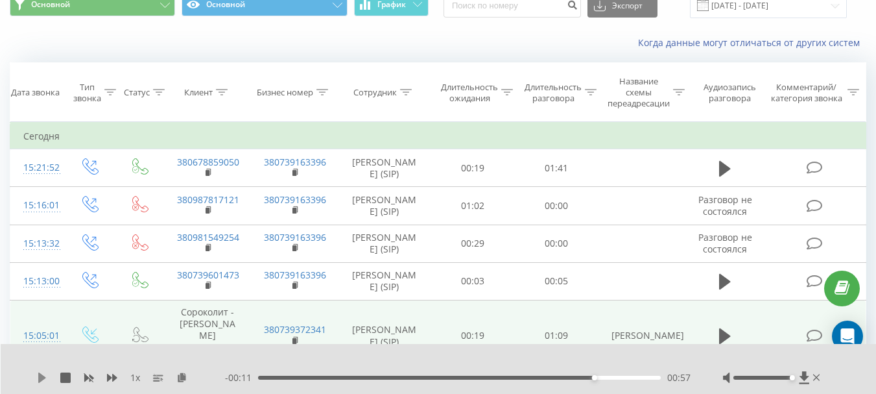
click at [43, 378] on icon at bounding box center [42, 377] width 8 height 10
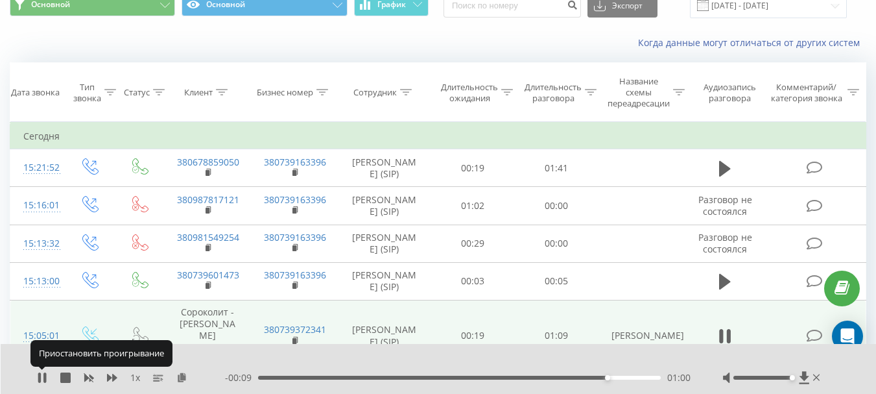
click at [43, 378] on icon at bounding box center [42, 377] width 10 height 10
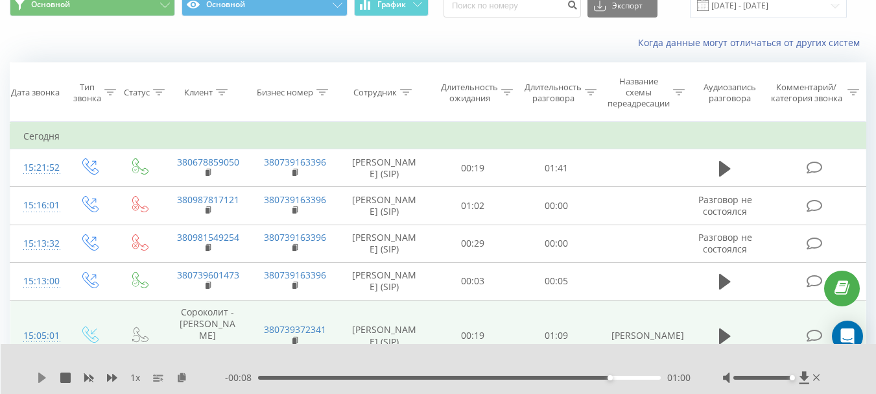
click at [43, 374] on icon at bounding box center [42, 377] width 10 height 10
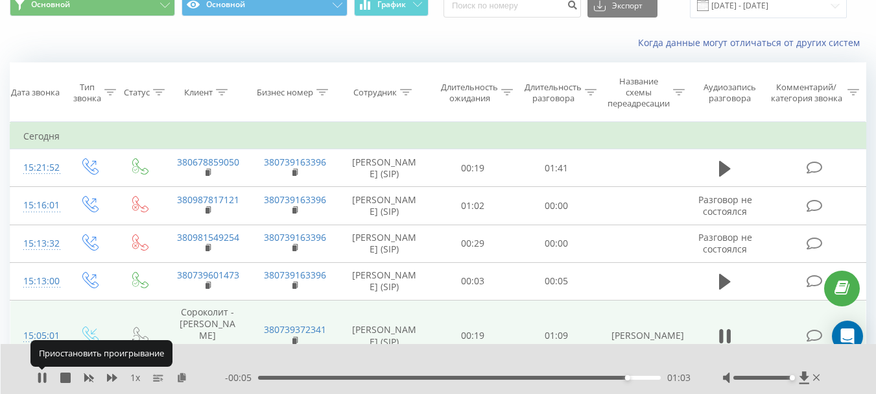
click at [43, 374] on icon at bounding box center [42, 377] width 10 height 10
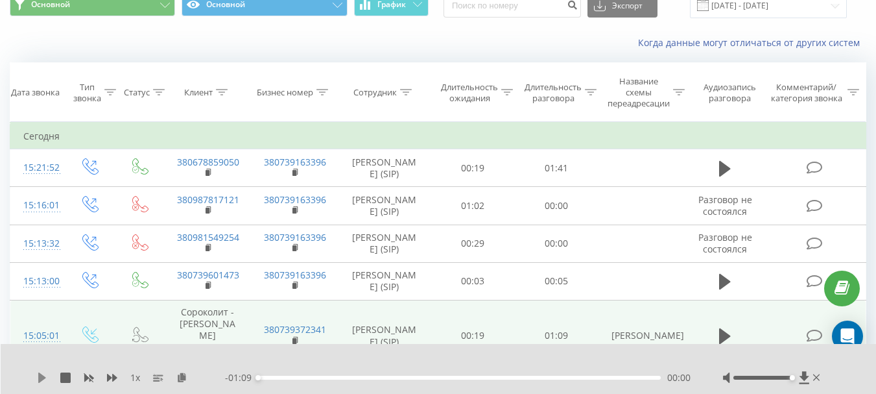
click at [44, 378] on icon at bounding box center [42, 377] width 8 height 10
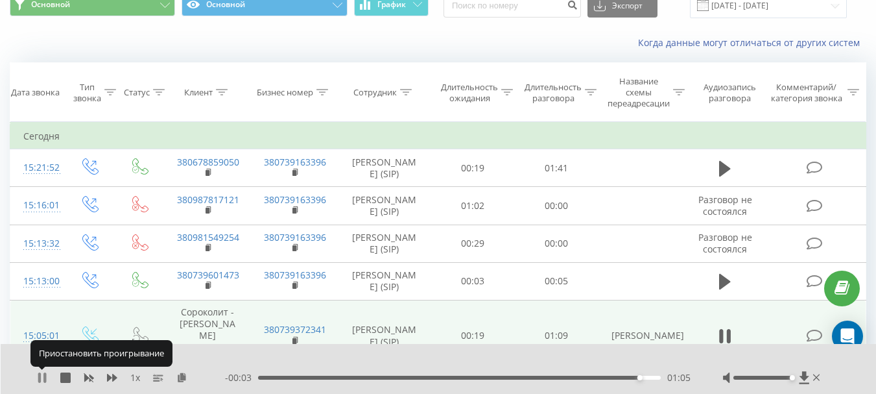
click at [44, 377] on icon at bounding box center [44, 377] width 3 height 10
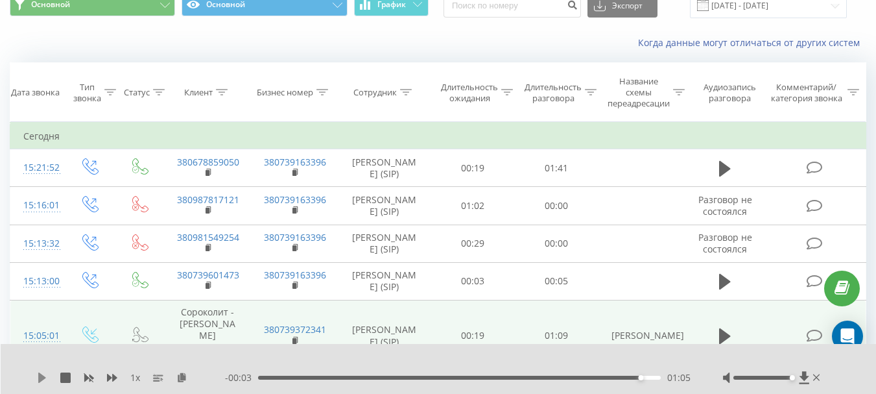
click at [42, 377] on icon at bounding box center [42, 377] width 8 height 10
